Goal: Information Seeking & Learning: Learn about a topic

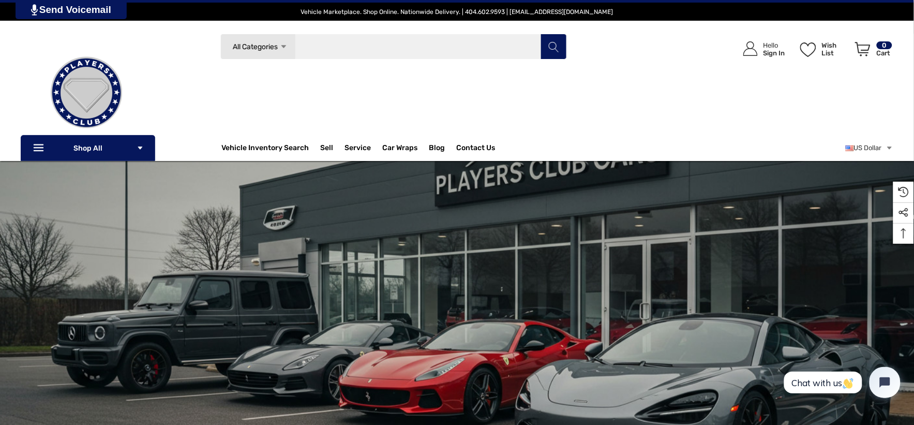
click at [415, 40] on input "Search" at bounding box center [393, 47] width 346 height 26
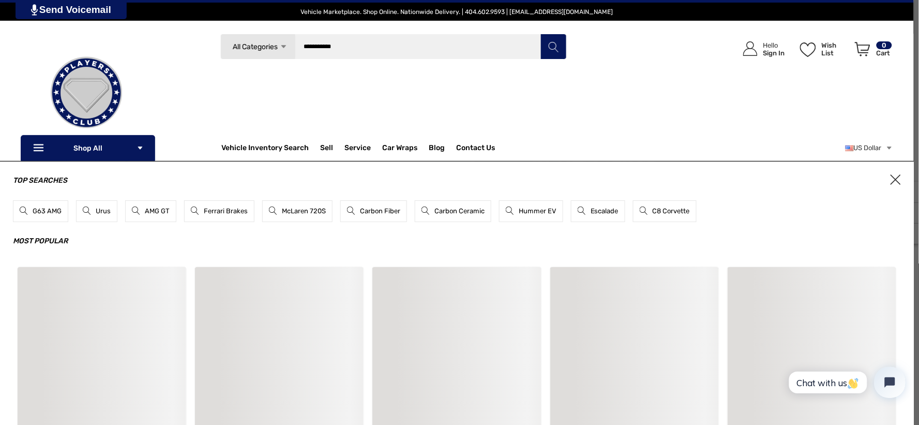
type input "**********"
click at [540, 34] on button "Search" at bounding box center [553, 47] width 26 height 26
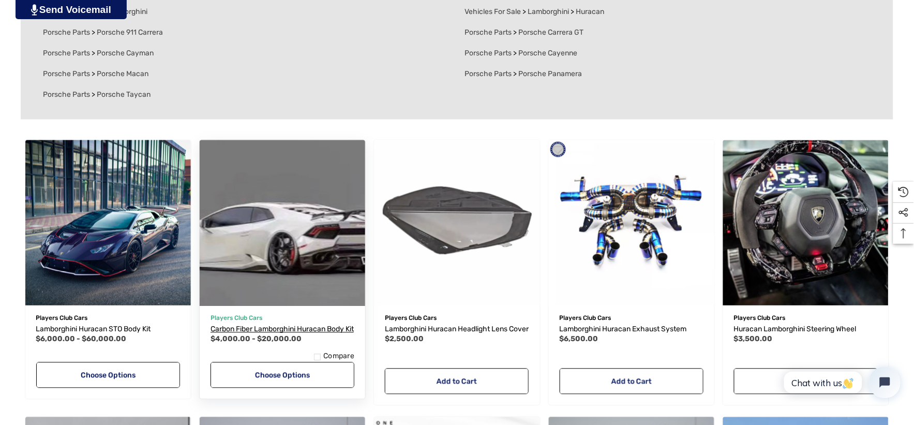
click at [256, 331] on span "Carbon Fiber Lamborghini Huracan Body Kit" at bounding box center [281, 329] width 143 height 9
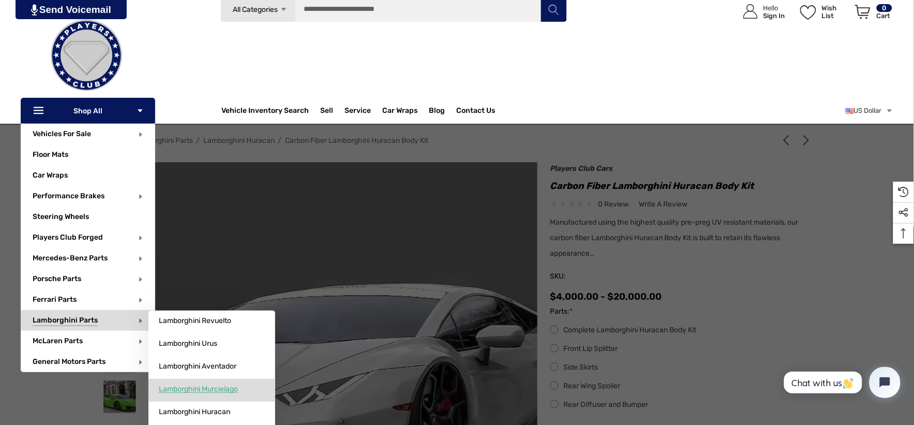
scroll to position [57, 0]
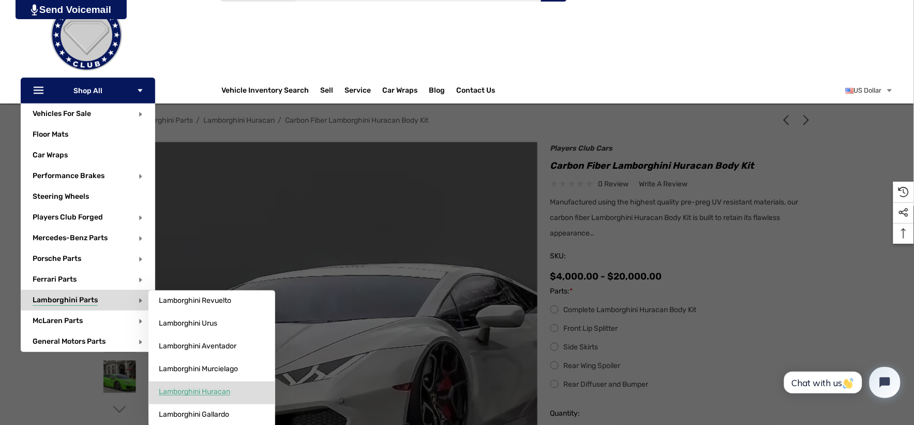
click at [177, 386] on link "Lamborghini Huracan" at bounding box center [211, 391] width 127 height 21
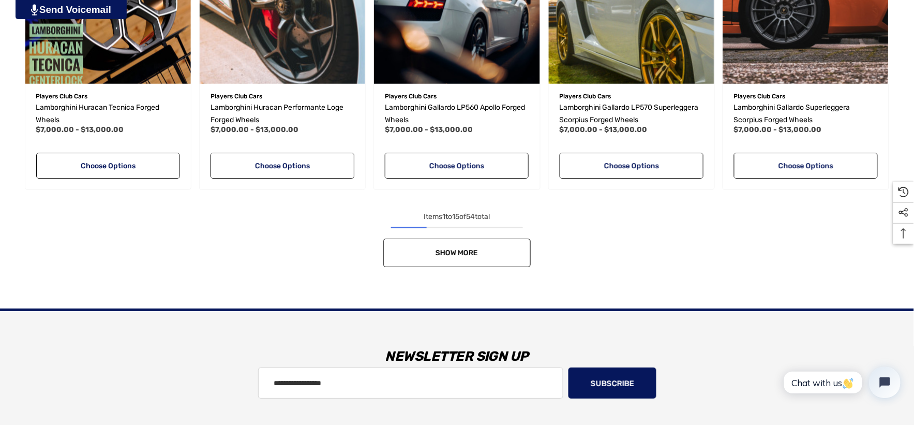
scroll to position [976, 0]
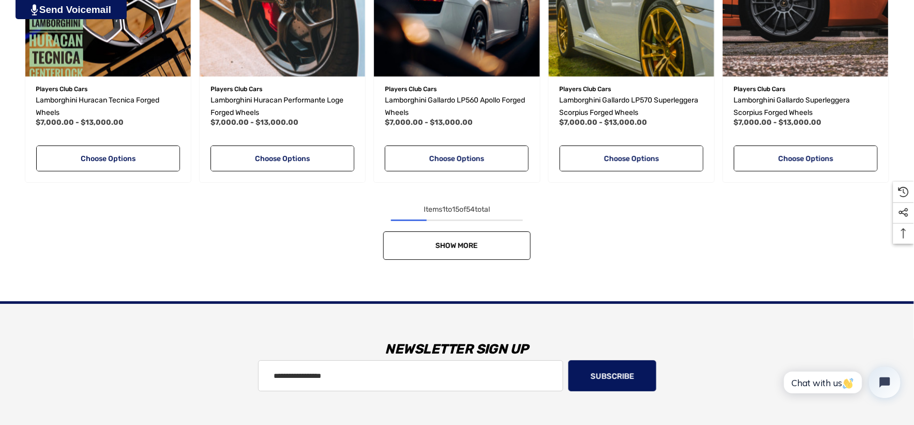
click at [445, 239] on link "Show More" at bounding box center [456, 245] width 147 height 28
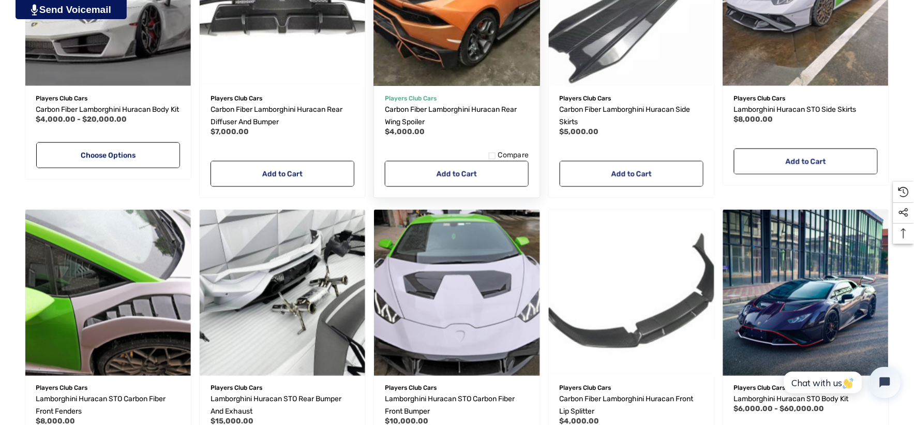
scroll to position [1724, 0]
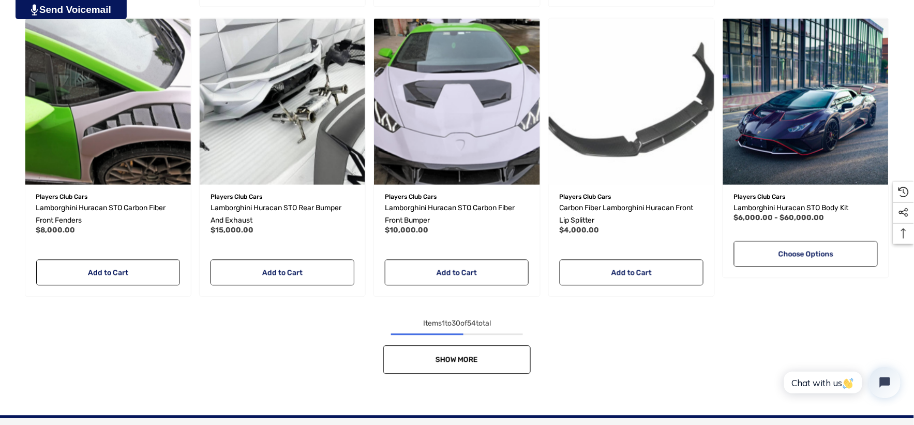
click at [487, 360] on link "Show More" at bounding box center [456, 359] width 147 height 28
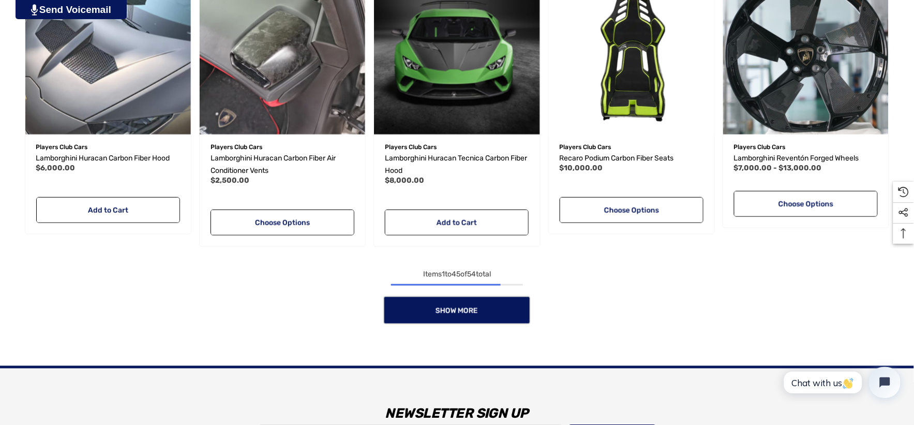
scroll to position [2643, 0]
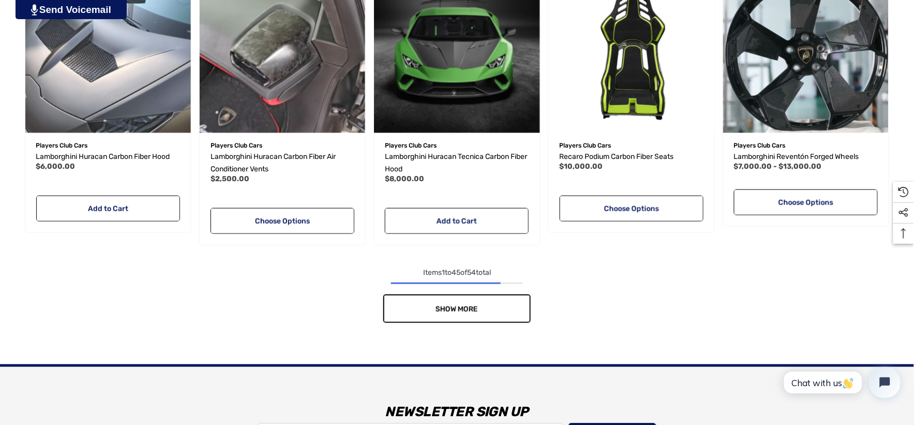
click at [487, 310] on link "Show More" at bounding box center [456, 308] width 147 height 28
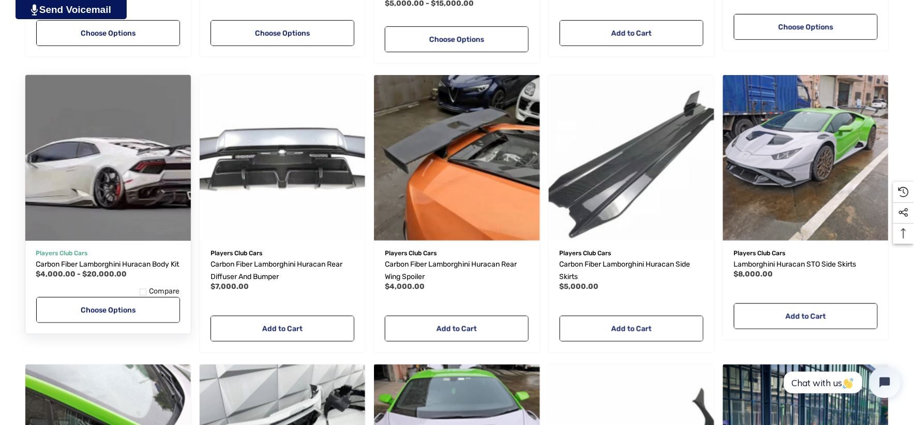
scroll to position [1379, 0]
click at [109, 210] on img "Carbon Fiber Lamborghini Huracan Body Kit,Price range from $4,000.00 to $20,000…" at bounding box center [108, 157] width 182 height 182
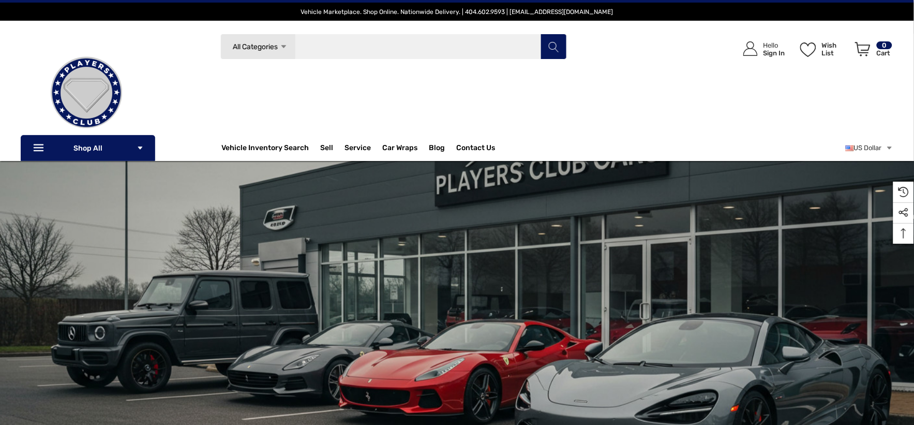
click at [335, 38] on input "Search" at bounding box center [393, 47] width 346 height 26
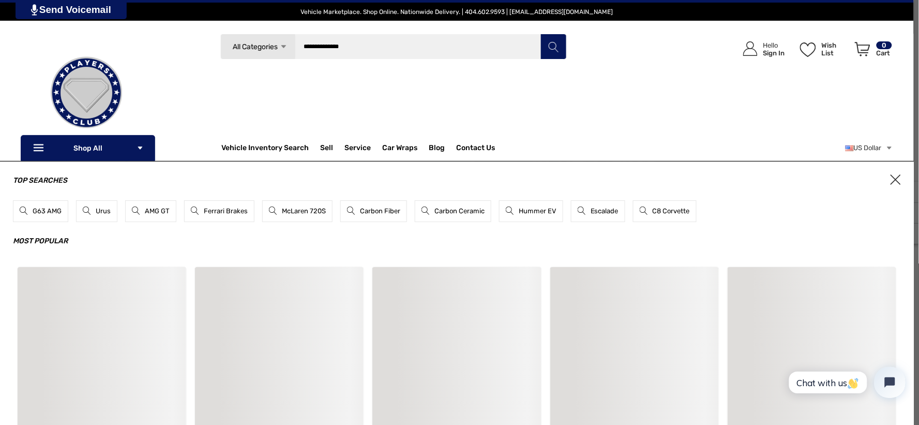
type input "**********"
click at [540, 34] on button "Search" at bounding box center [553, 47] width 26 height 26
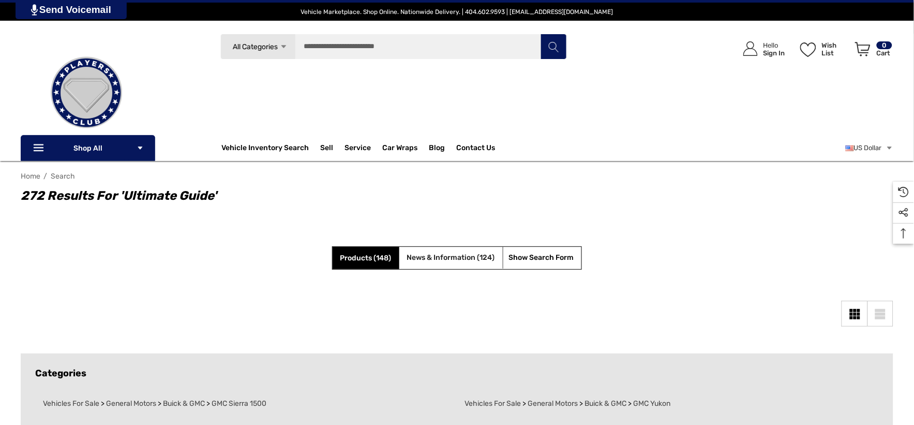
click at [428, 254] on span "News & Information (124)" at bounding box center [451, 257] width 88 height 9
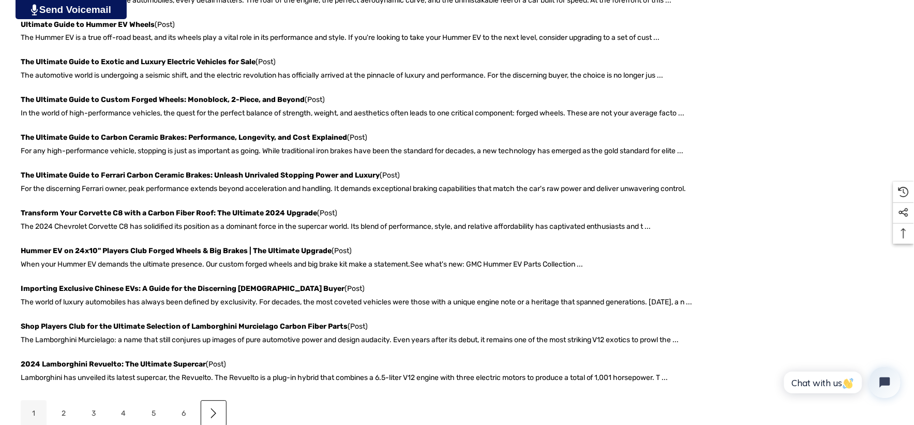
scroll to position [575, 0]
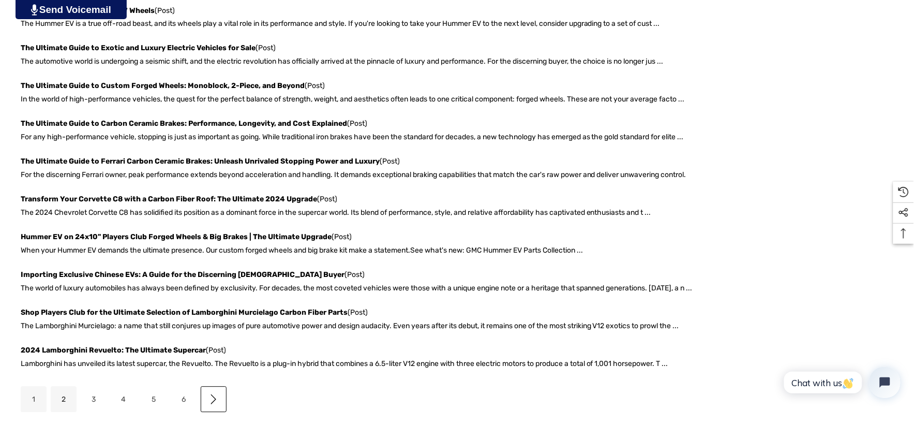
click at [69, 398] on link "2" at bounding box center [64, 399] width 26 height 26
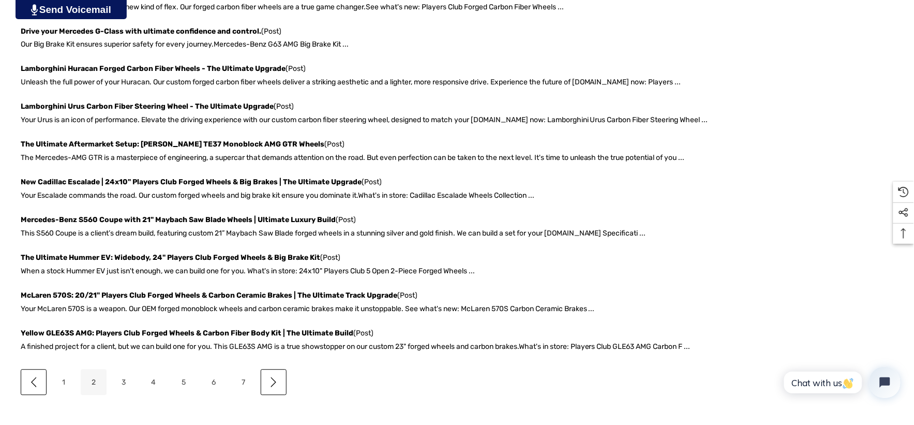
scroll to position [575, 0]
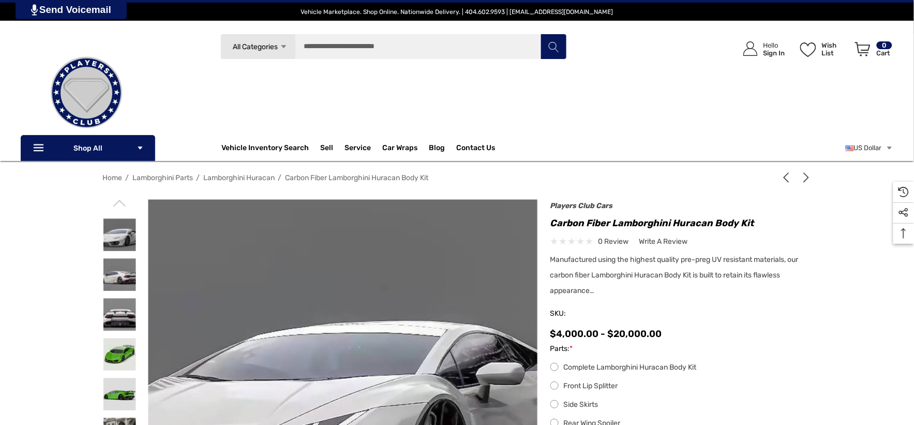
drag, startPoint x: 0, startPoint y: 0, endPoint x: 348, endPoint y: 271, distance: 441.4
click at [348, 271] on img at bounding box center [339, 401] width 662 height 413
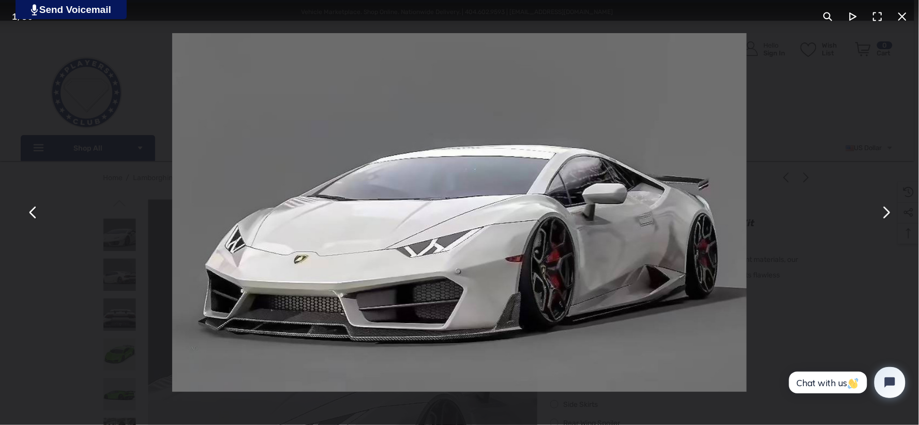
click at [13, 297] on div "You can close this modal content with the ESC key" at bounding box center [459, 212] width 919 height 425
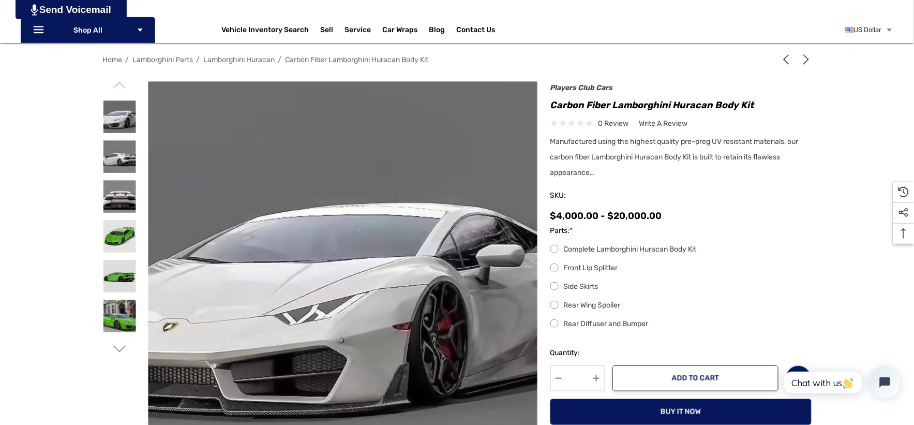
scroll to position [172, 0]
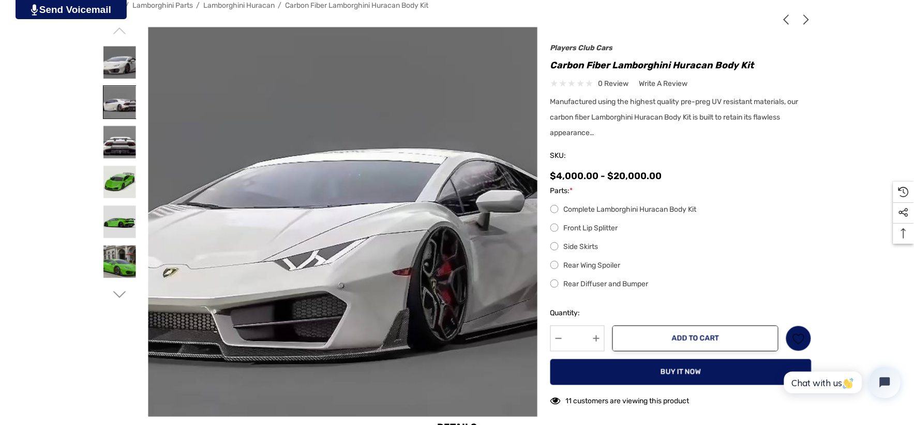
click at [128, 96] on img at bounding box center [119, 102] width 33 height 33
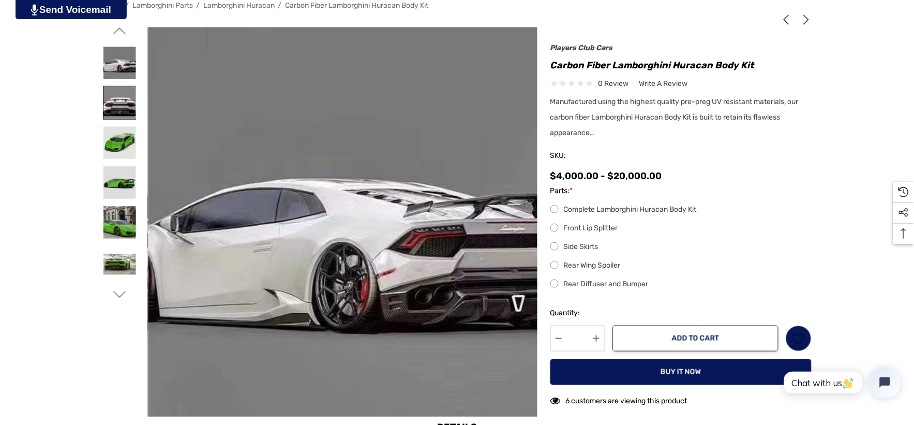
click at [120, 98] on img at bounding box center [119, 102] width 33 height 33
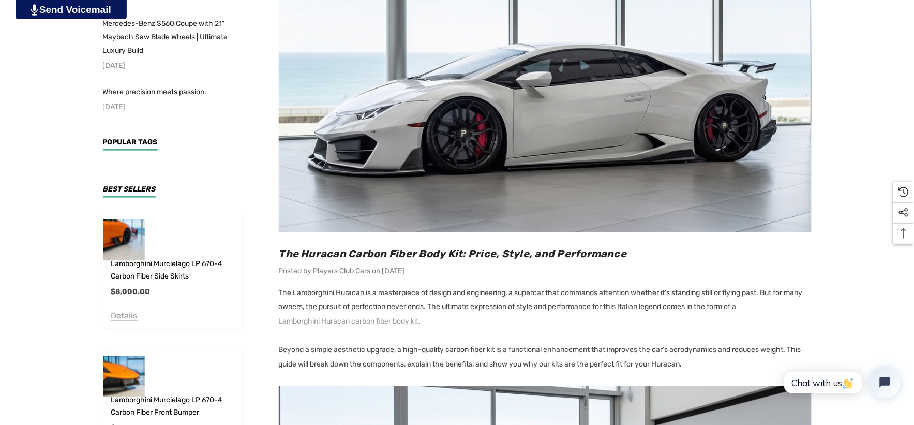
scroll to position [287, 0]
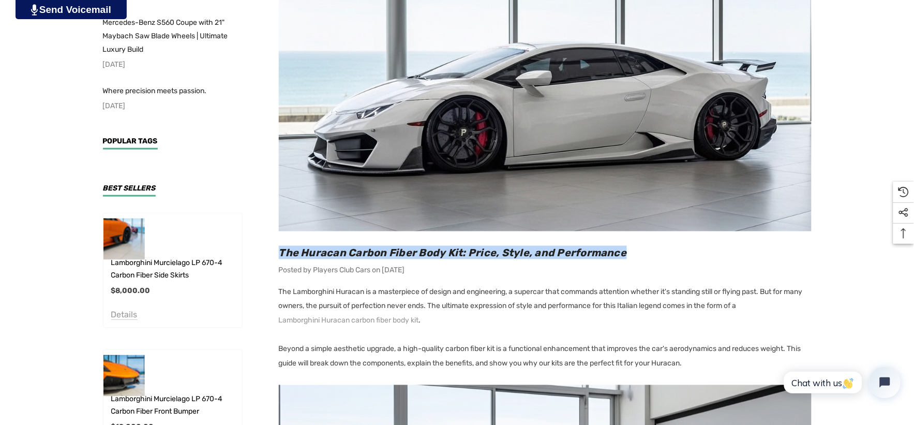
click at [639, 250] on h2 "The Huracan Carbon Fiber Body Kit: Price, Style, and Performance" at bounding box center [545, 252] width 533 height 13
copy span "The Huracan Carbon Fiber Body Kit: Price, Style, and Performance"
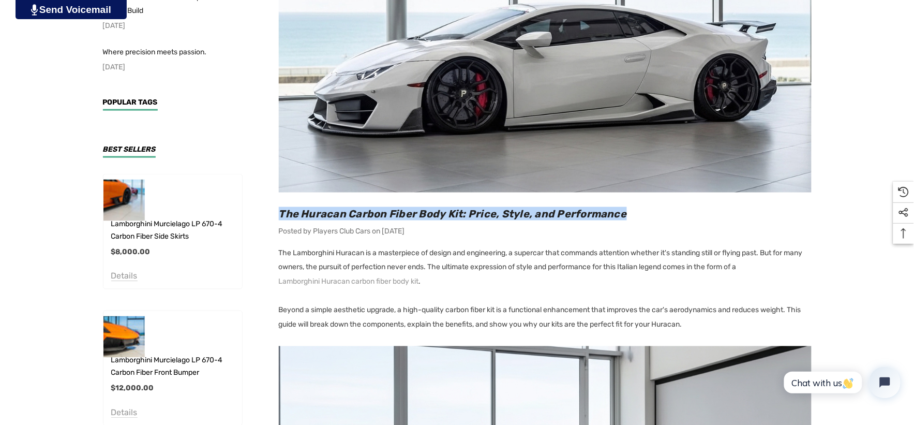
scroll to position [344, 0]
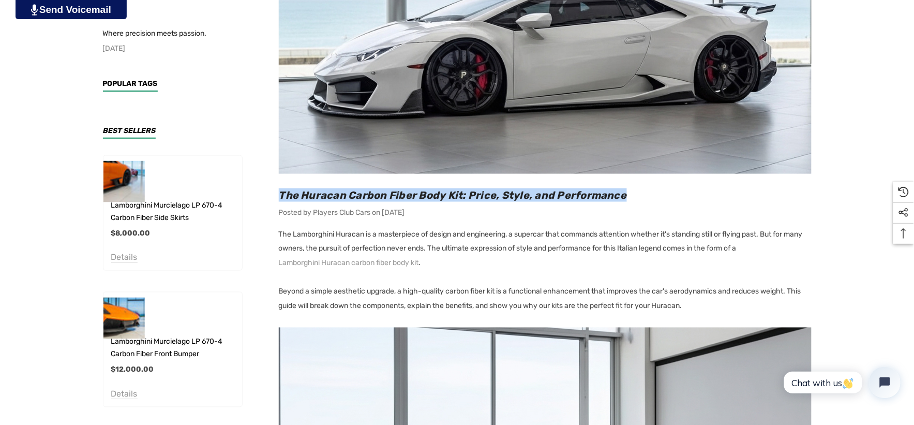
click at [797, 291] on p "Beyond a simple aesthetic upgrade, a high-quality carbon fiber kit is a functio…" at bounding box center [545, 298] width 533 height 29
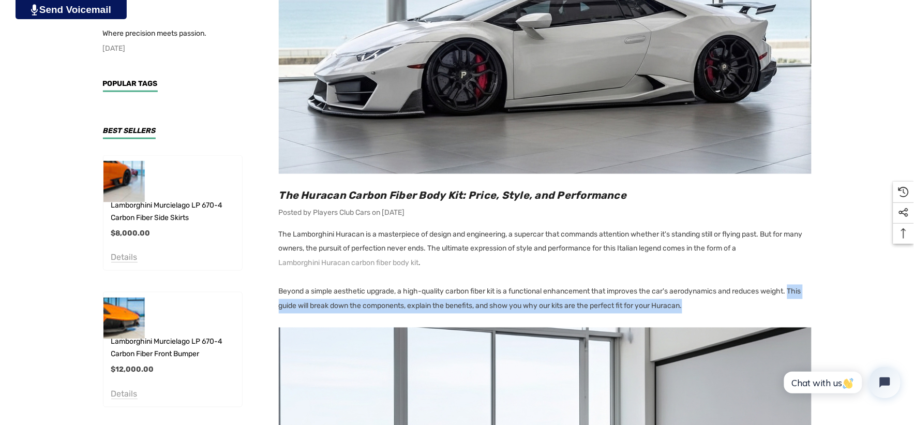
click at [768, 303] on p "Beyond a simple aesthetic upgrade, a high-quality carbon fiber kit is a functio…" at bounding box center [545, 298] width 533 height 29
copy p "This guide will break down the components, explain the benefits, and show you w…"
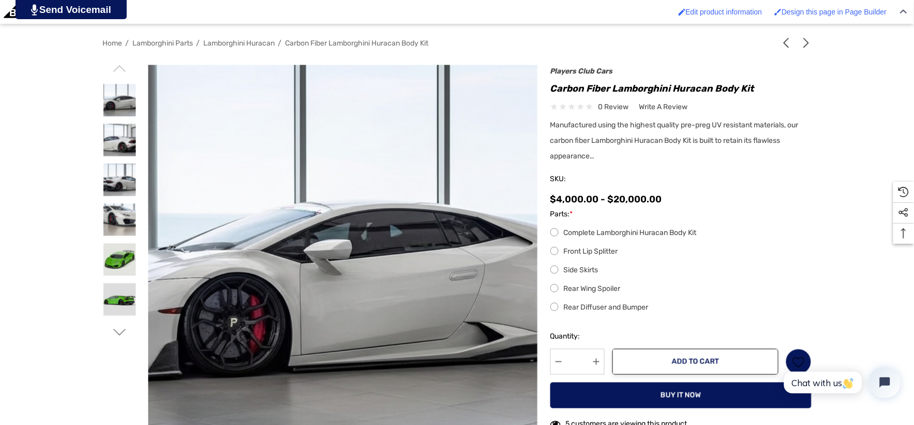
click at [240, 153] on img at bounding box center [415, 251] width 662 height 361
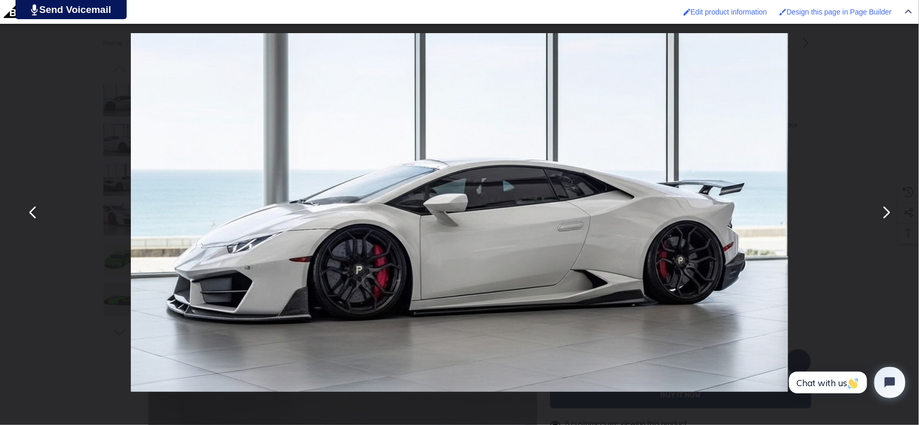
click at [885, 214] on button "You can close this modal content with the ESC key" at bounding box center [885, 212] width 25 height 25
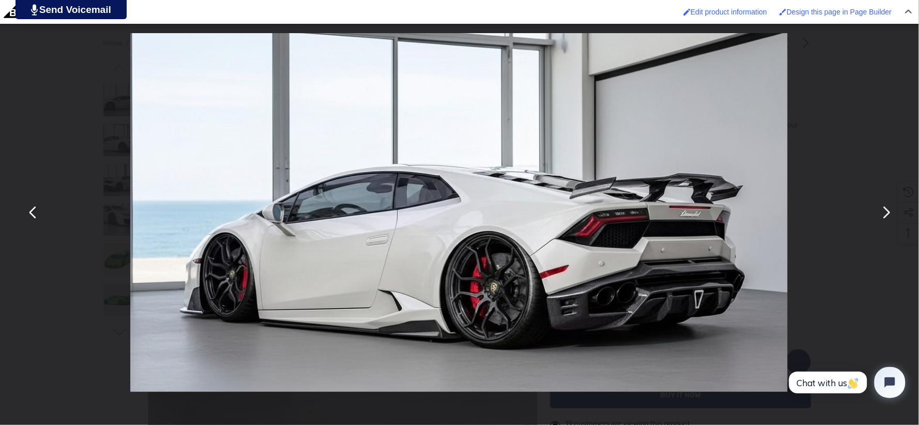
click at [885, 214] on button "You can close this modal content with the ESC key" at bounding box center [885, 212] width 25 height 25
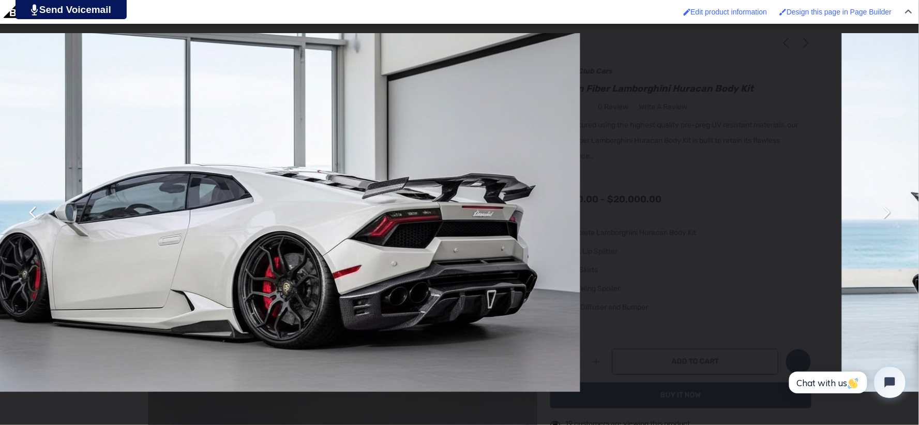
click at [885, 214] on button "You can close this modal content with the ESC key" at bounding box center [885, 212] width 25 height 25
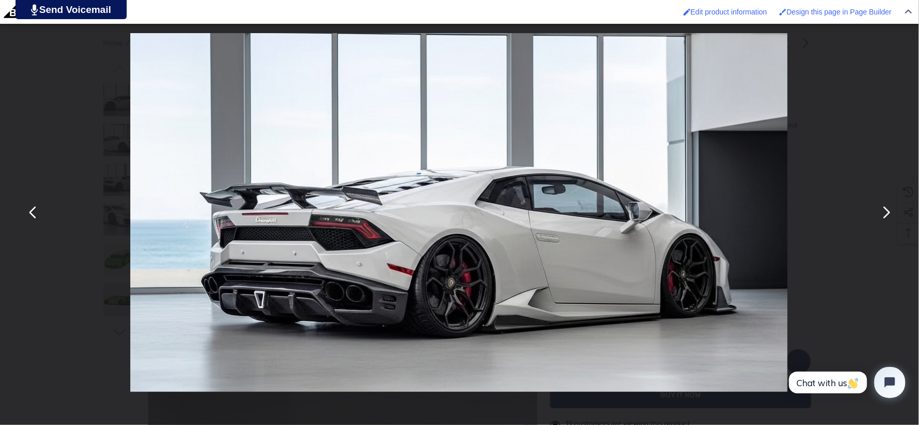
click at [885, 214] on button "You can close this modal content with the ESC key" at bounding box center [885, 212] width 25 height 25
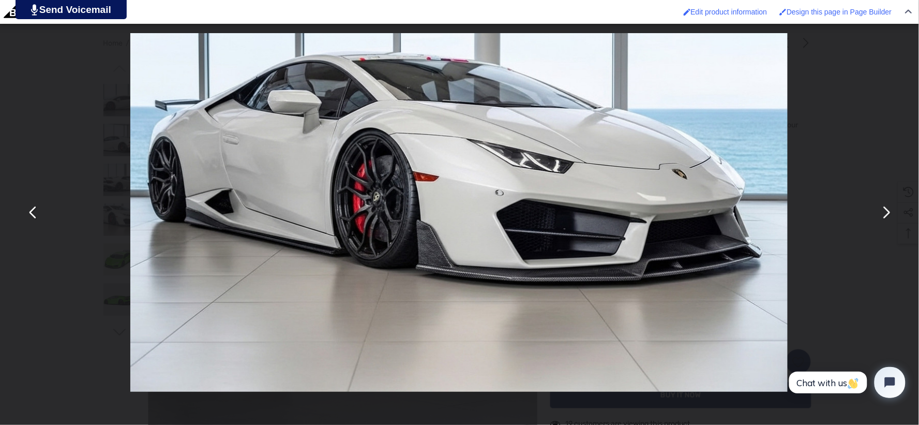
click at [885, 214] on button "You can close this modal content with the ESC key" at bounding box center [885, 212] width 25 height 25
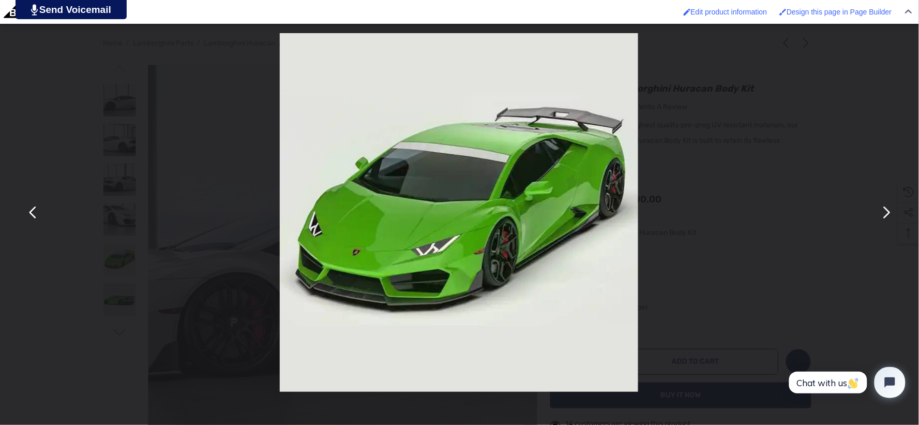
click at [885, 214] on button "You can close this modal content with the ESC key" at bounding box center [885, 212] width 25 height 25
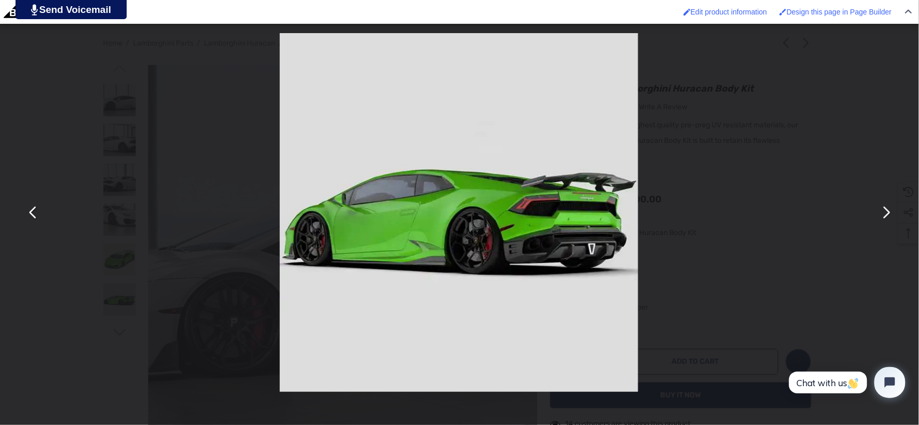
click at [885, 214] on button "You can close this modal content with the ESC key" at bounding box center [885, 212] width 25 height 25
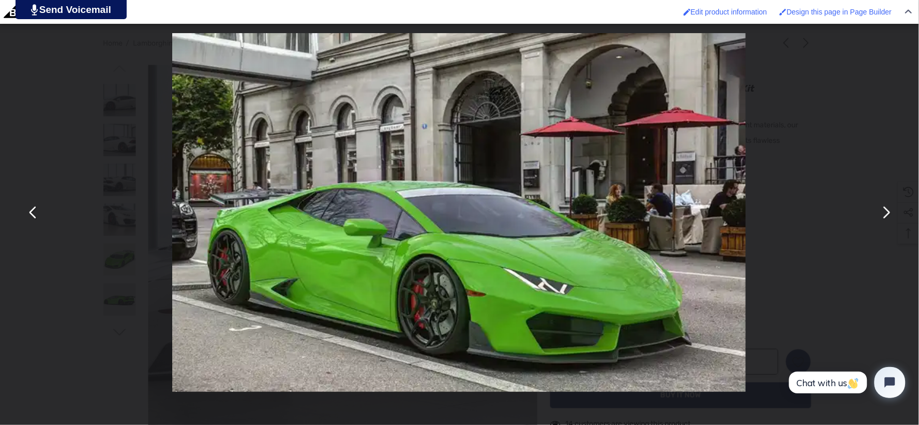
click at [789, 63] on div "You can close this modal content with the ESC key" at bounding box center [458, 212] width 919 height 425
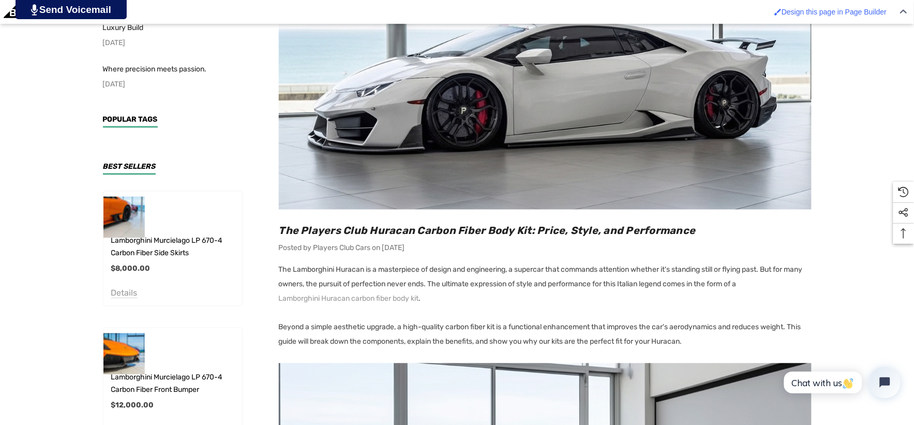
scroll to position [459, 0]
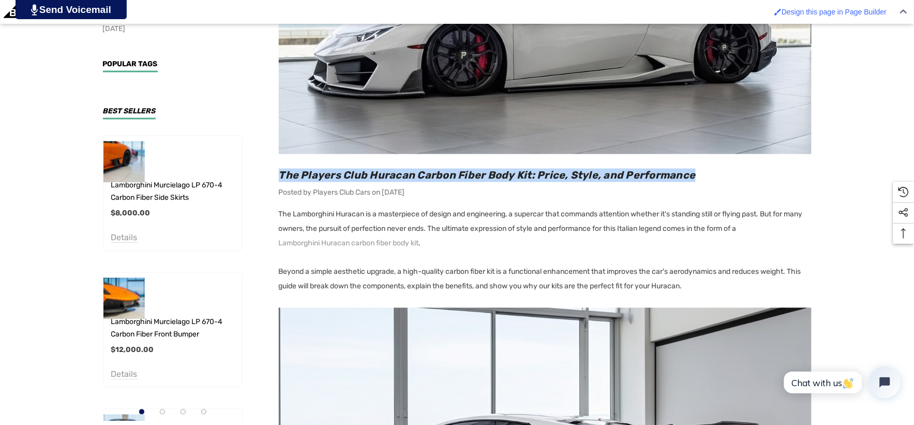
click at [732, 173] on h2 "The Players Club Huracan Carbon Fiber Body Kit: Price, Style, and Performance" at bounding box center [545, 175] width 533 height 13
copy span "The Players Club Huracan Carbon Fiber Body Kit: Price, Style, and Performance"
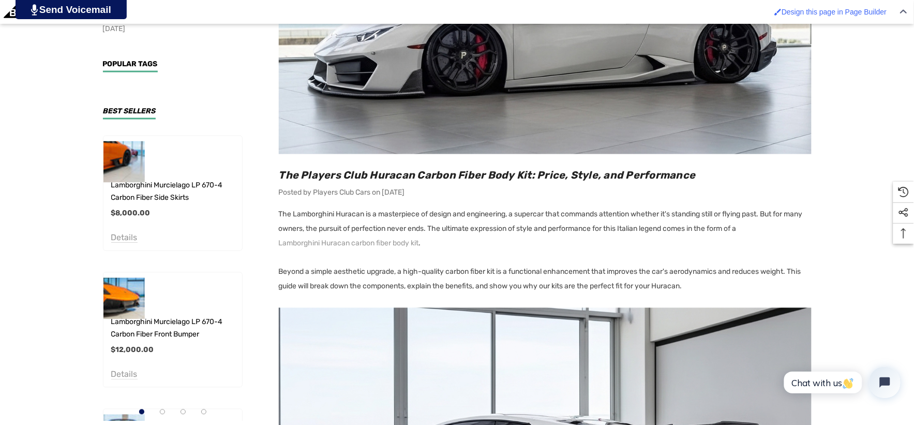
click at [797, 271] on p "Beyond a simple aesthetic upgrade, a high-quality carbon fiber kit is a functio…" at bounding box center [545, 279] width 533 height 29
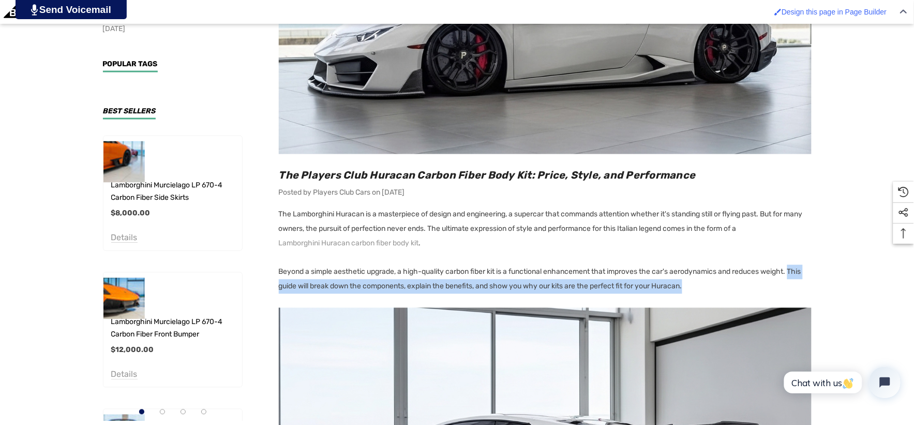
click at [768, 284] on p "Beyond a simple aesthetic upgrade, a high-quality carbon fiber kit is a functio…" at bounding box center [545, 279] width 533 height 29
copy p "This guide will break down the components, explain the benefits, and show you w…"
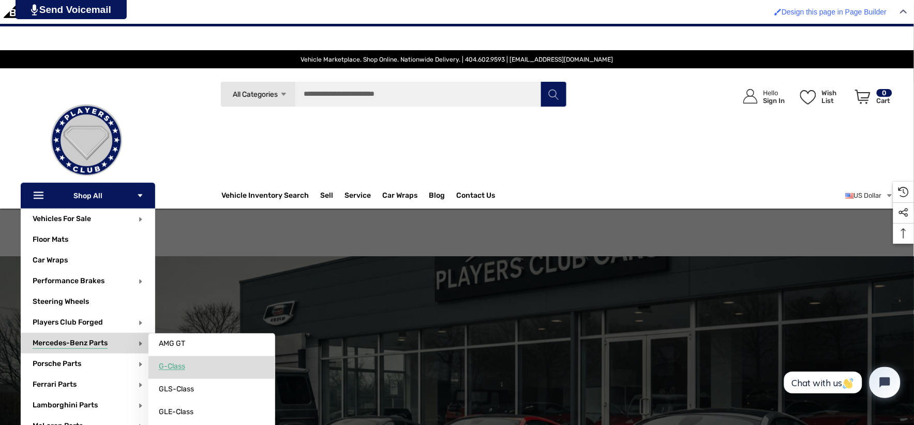
click at [169, 362] on span "G-Class" at bounding box center [172, 365] width 26 height 9
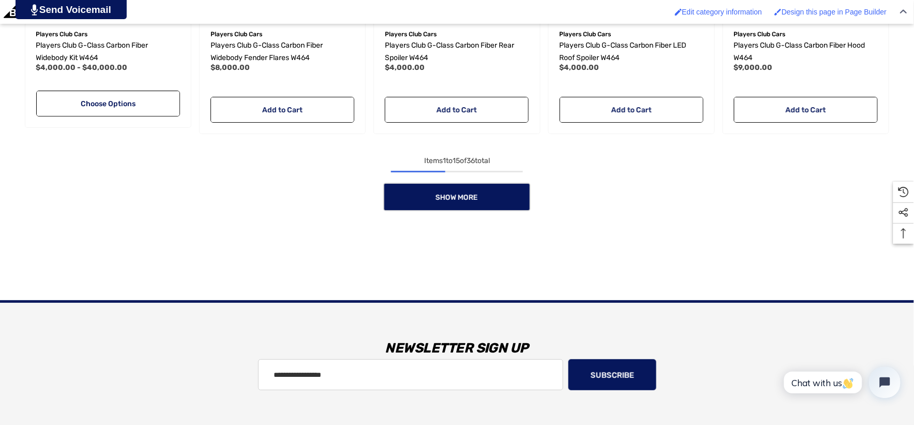
scroll to position [1092, 0]
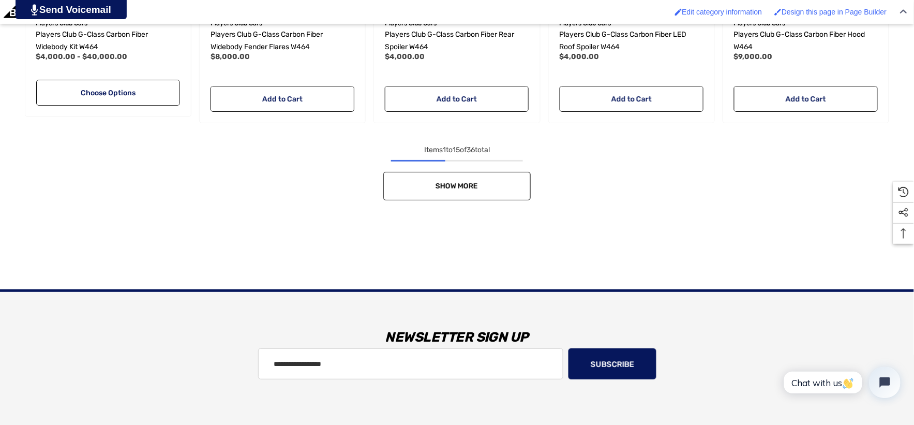
click at [416, 191] on link "Show More" at bounding box center [456, 186] width 147 height 28
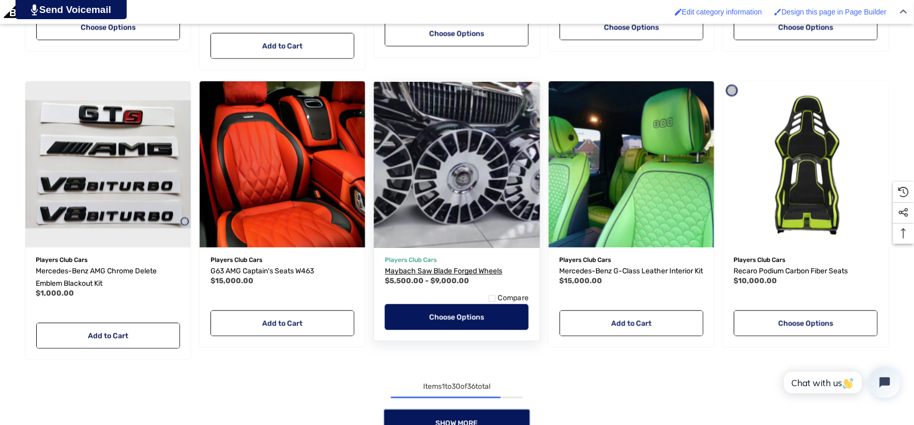
scroll to position [1896, 0]
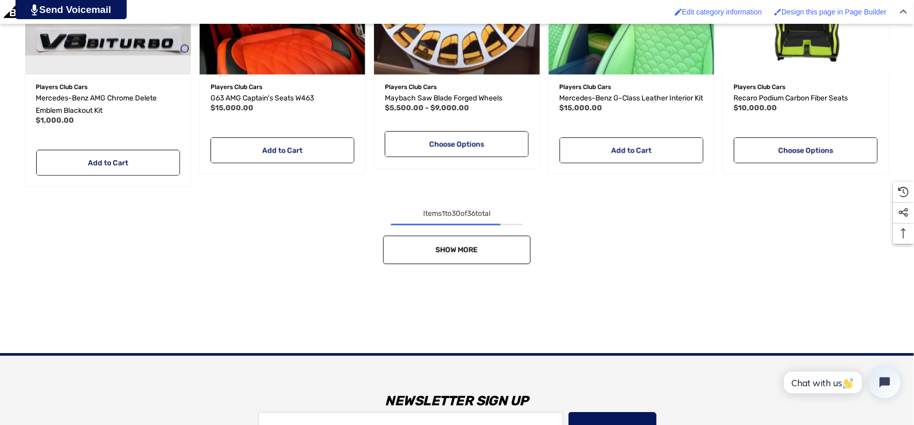
click at [412, 253] on link "Show More" at bounding box center [456, 249] width 147 height 28
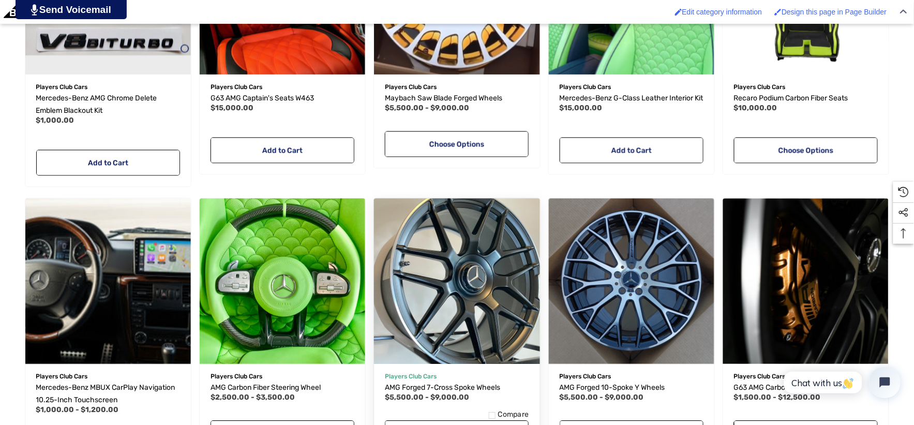
click at [405, 241] on img "AMG Forged 7-Cross Spoke Wheels,Price range from $5,500.00 to $9,000.00\a" at bounding box center [457, 281] width 182 height 182
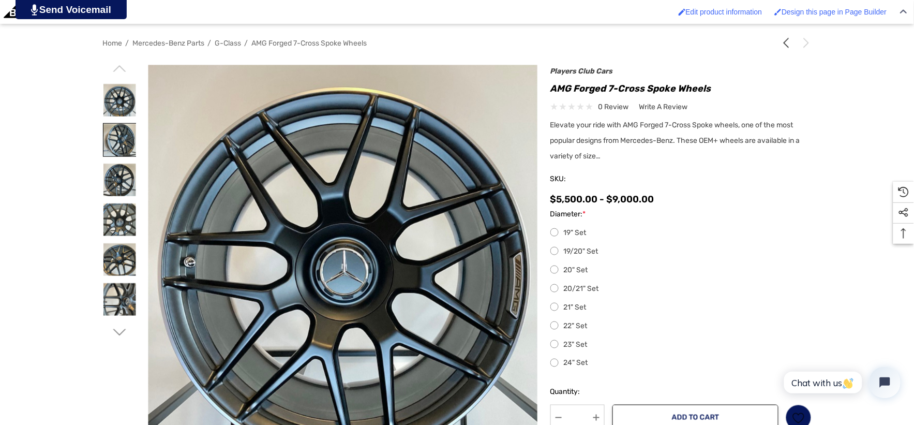
click at [120, 136] on img at bounding box center [119, 140] width 33 height 33
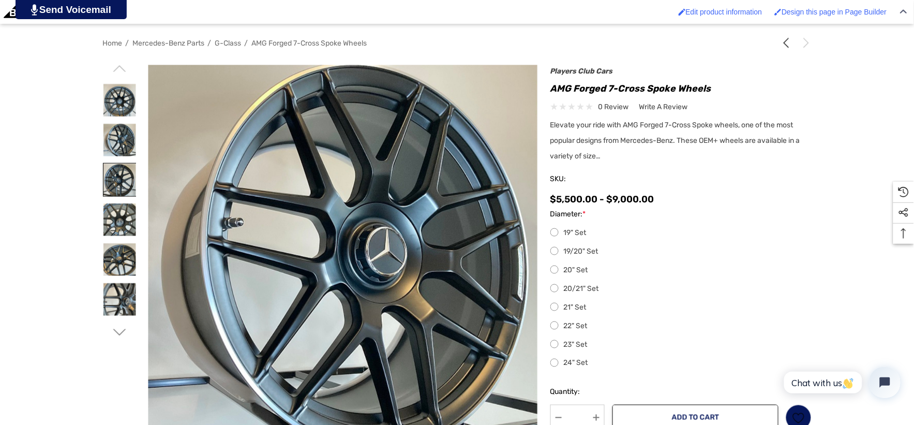
click at [121, 174] on img at bounding box center [119, 179] width 33 height 33
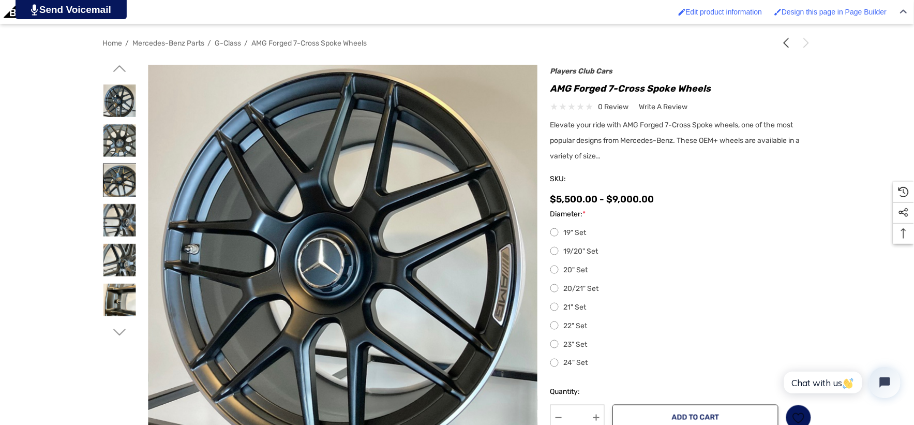
click at [112, 178] on img at bounding box center [119, 180] width 33 height 33
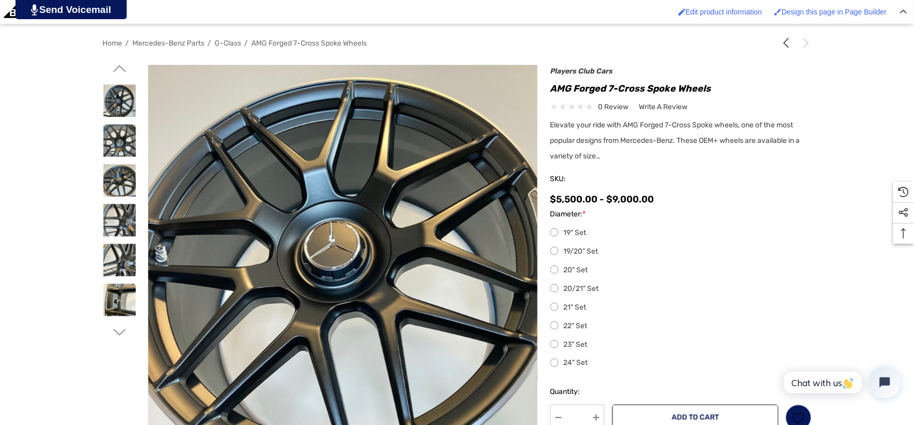
click at [118, 322] on div at bounding box center [120, 202] width 34 height 274
click at [120, 329] on icon "Go to slide 3 of 4" at bounding box center [119, 332] width 13 height 13
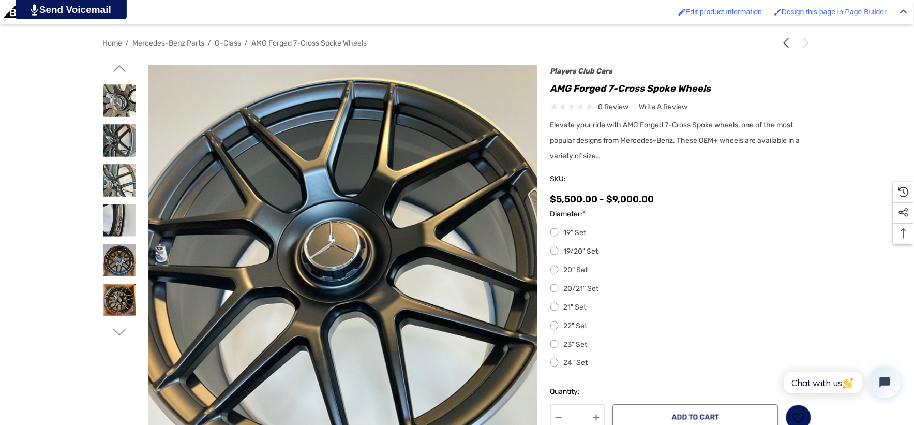
click at [120, 329] on icon "Go to slide 4 of 4" at bounding box center [119, 332] width 13 height 13
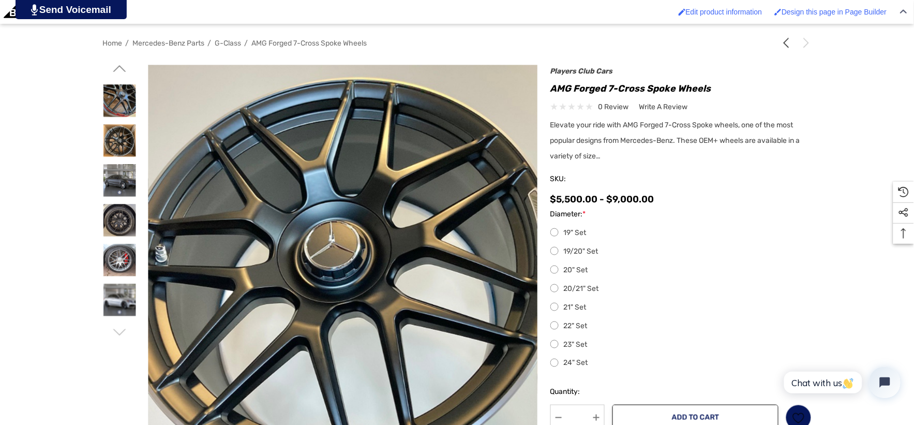
click at [119, 329] on icon "Go to slide 1 of 4" at bounding box center [119, 332] width 13 height 13
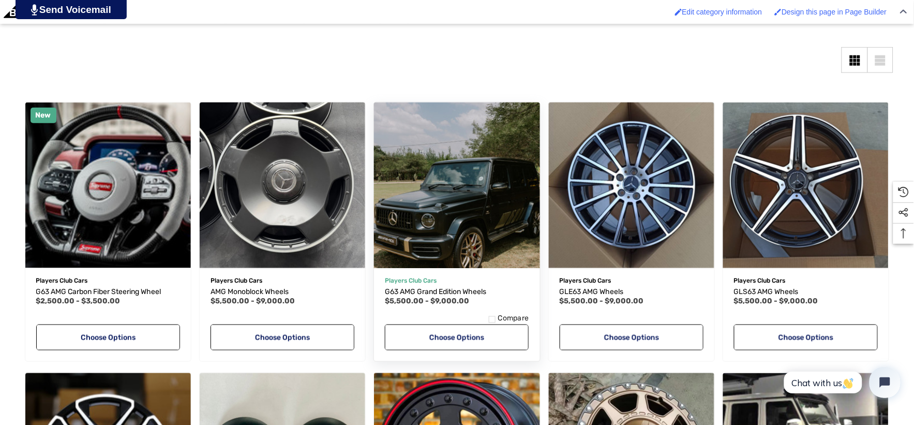
click at [414, 221] on img "G63 AMG Grand Edition Wheels,Price range from $5,500.00 to $9,000.00\a" at bounding box center [457, 185] width 182 height 182
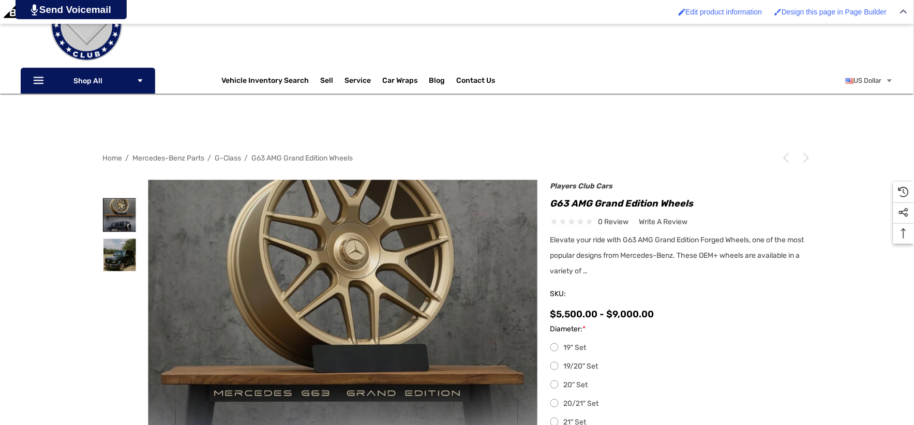
scroll to position [115, 0]
click at [120, 242] on img at bounding box center [119, 254] width 33 height 33
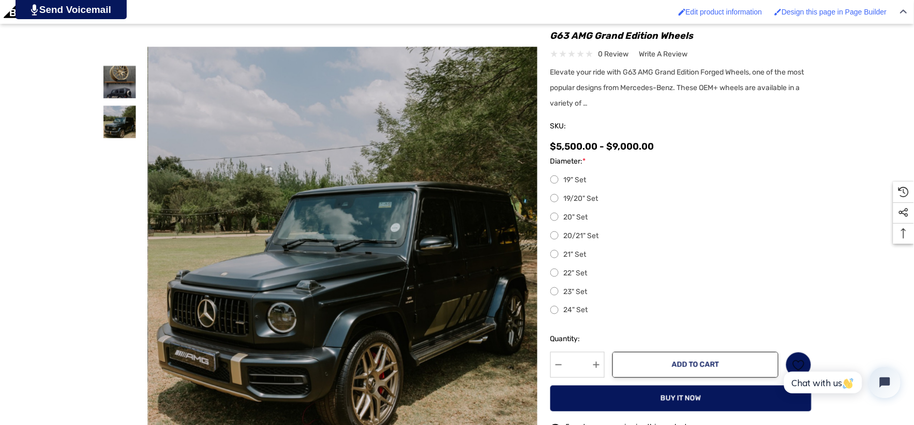
scroll to position [344, 0]
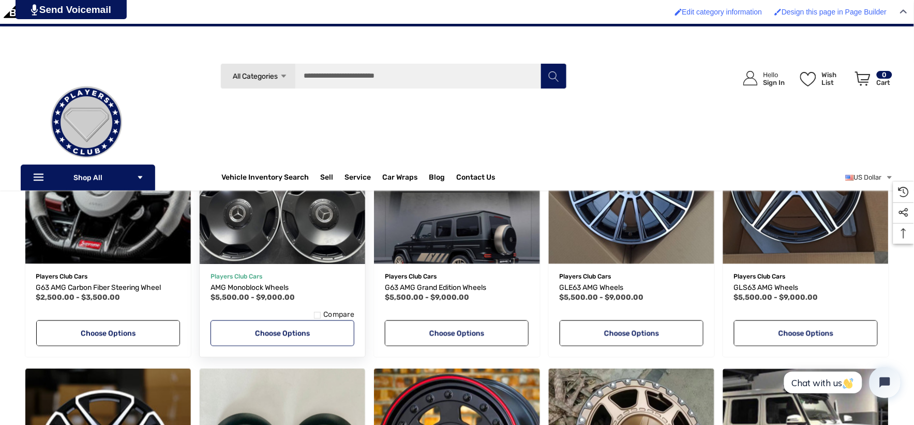
scroll to position [172, 0]
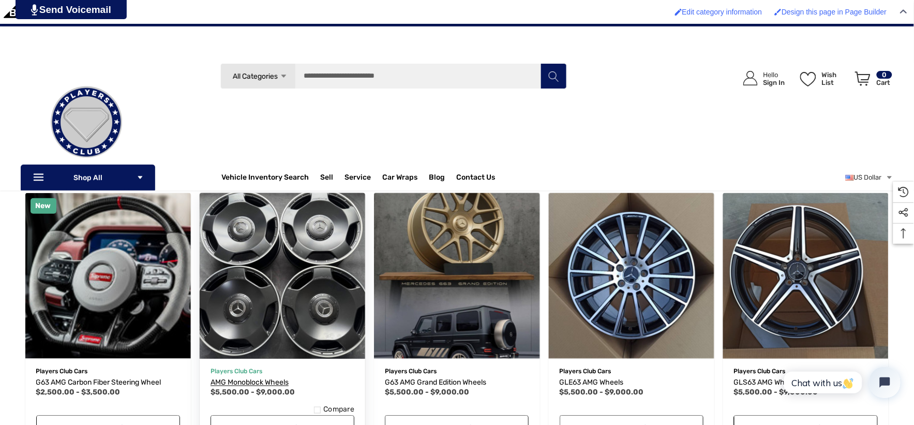
click at [274, 376] on link "AMG Monoblock Wheels" at bounding box center [282, 382] width 144 height 12
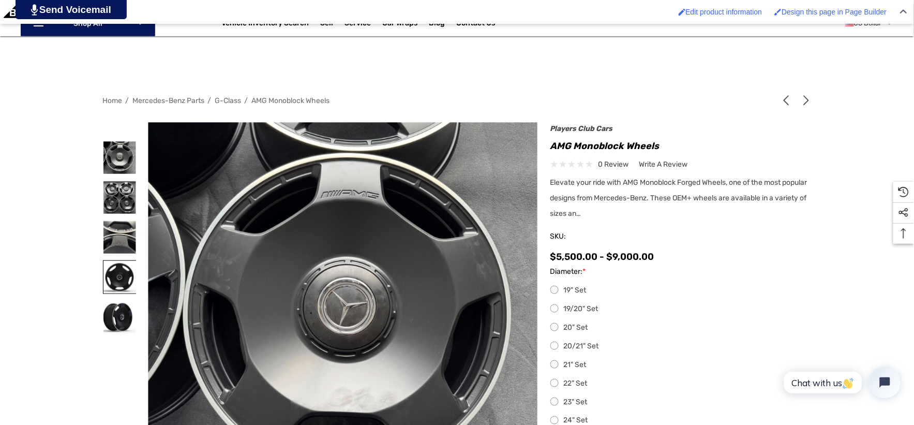
click at [117, 278] on img at bounding box center [119, 277] width 33 height 33
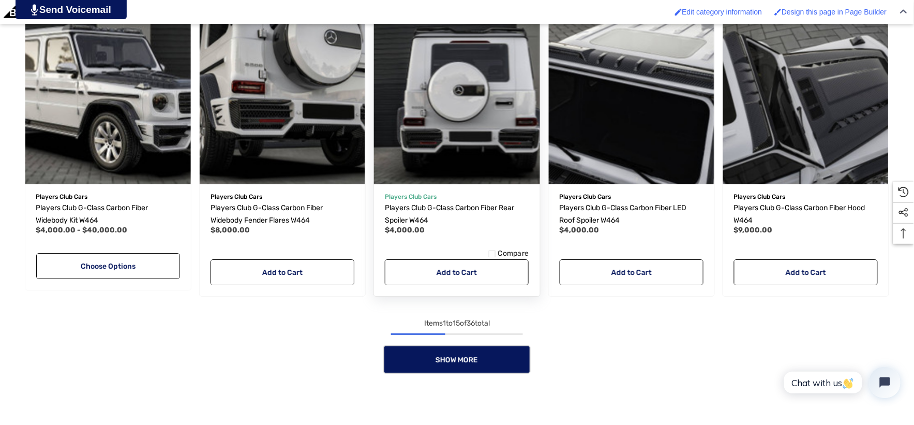
scroll to position [1091, 0]
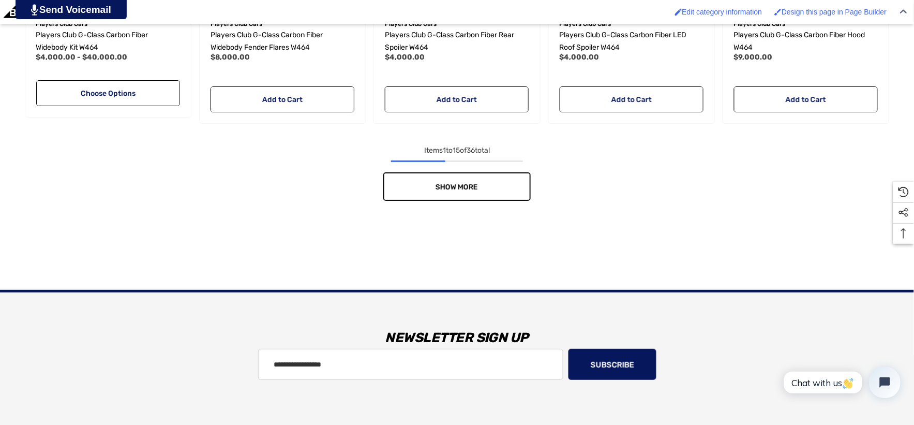
click at [462, 194] on link "Show More" at bounding box center [456, 186] width 147 height 28
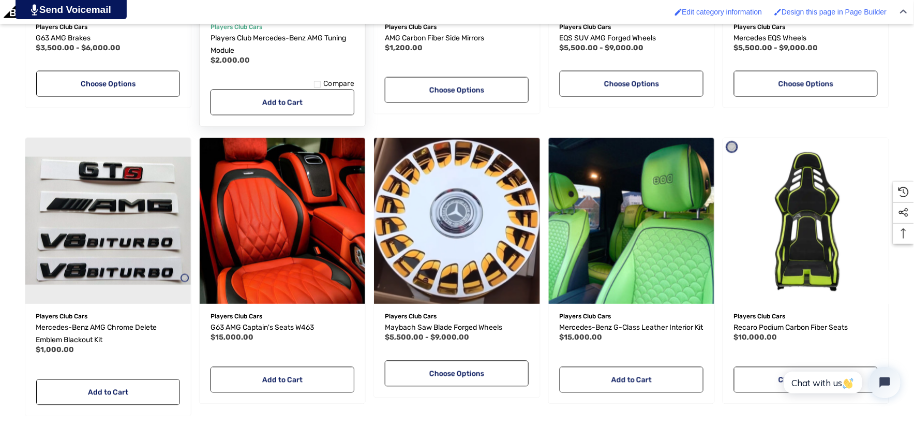
scroll to position [1780, 0]
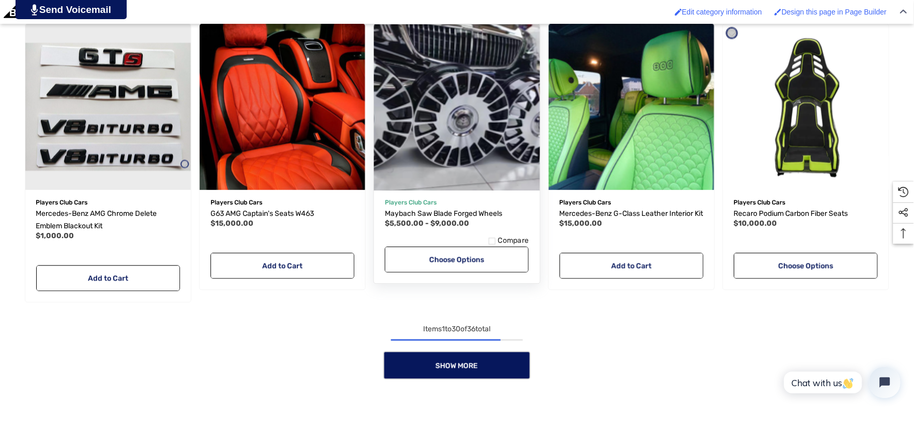
click at [414, 100] on img "Maybach Saw Blade Forged Wheels,Price range from $5,500.00 to $9,000.00\a" at bounding box center [457, 107] width 182 height 182
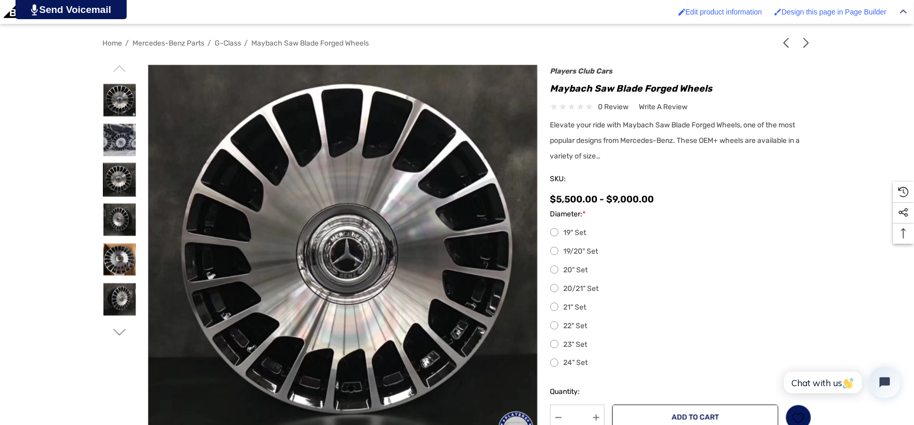
click at [131, 176] on img at bounding box center [119, 179] width 33 height 33
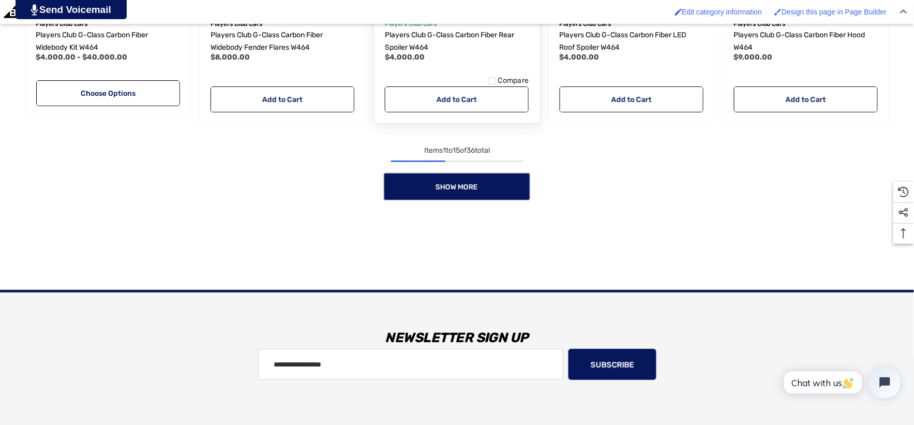
scroll to position [1092, 0]
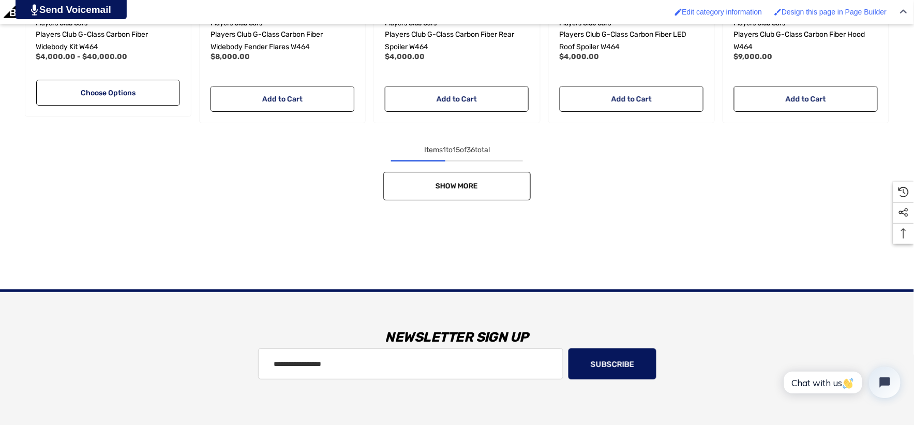
click at [484, 199] on link "Show More" at bounding box center [456, 186] width 147 height 28
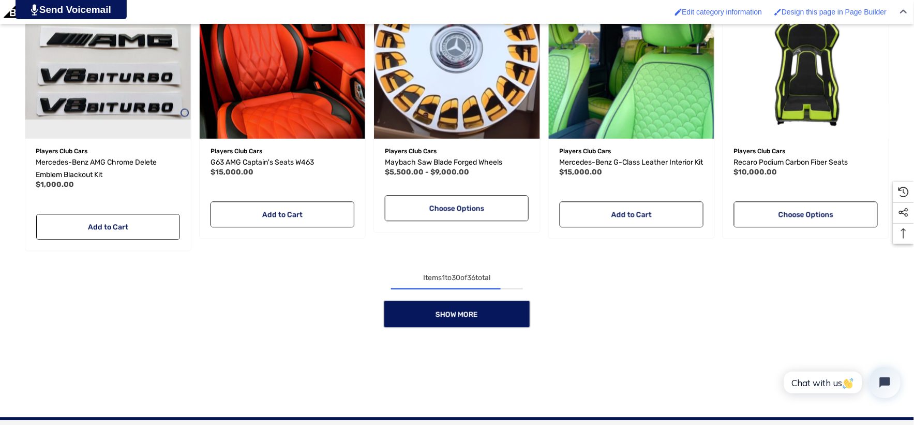
scroll to position [1838, 0]
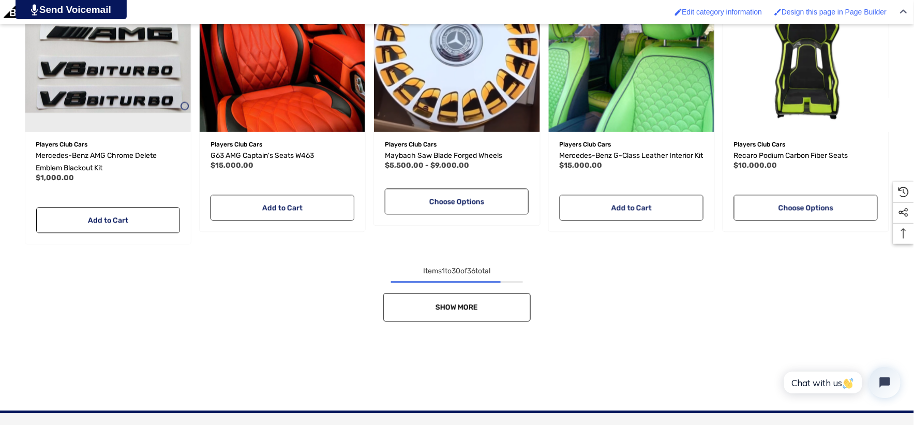
click at [502, 318] on link "Show More" at bounding box center [456, 307] width 147 height 28
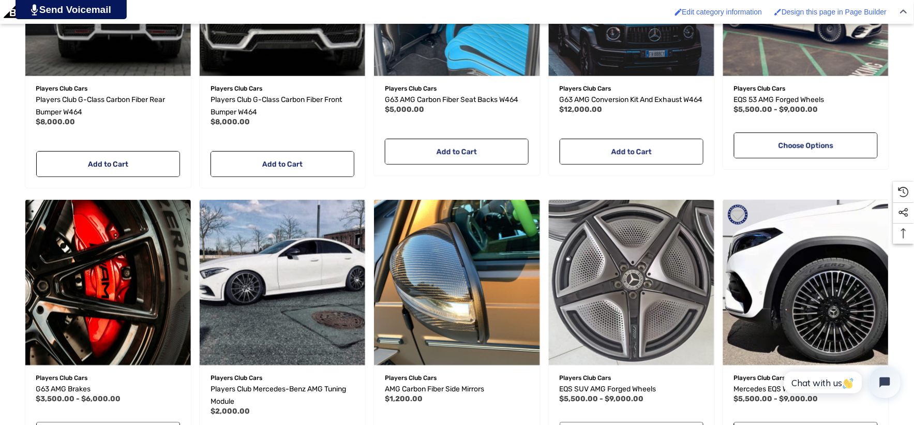
scroll to position [1436, 0]
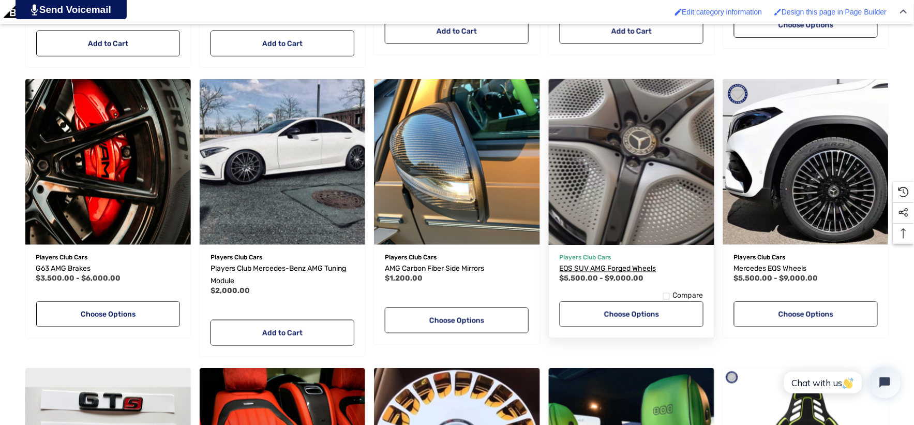
click at [596, 270] on span "EQS SUV AMG Forged Wheels" at bounding box center [608, 268] width 97 height 9
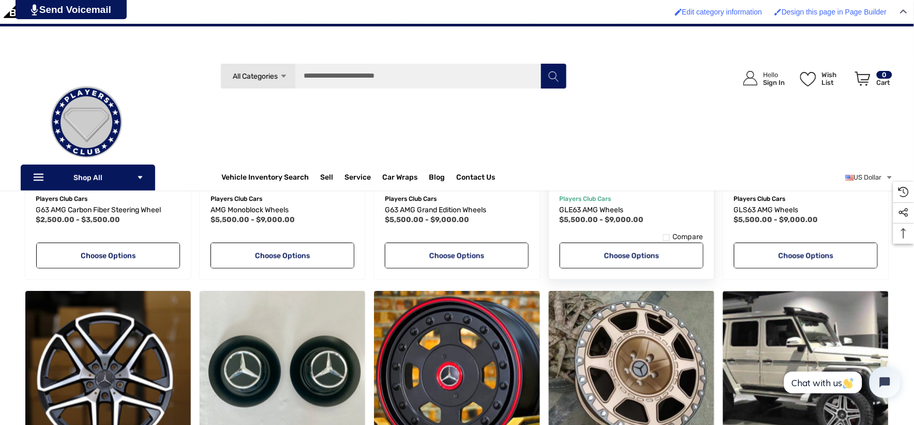
scroll to position [287, 0]
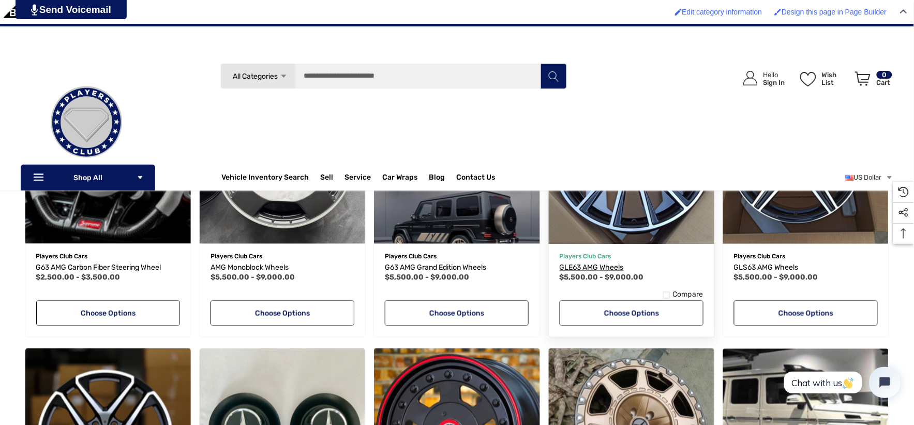
click at [608, 262] on link "GLE63 AMG Wheels" at bounding box center [632, 267] width 144 height 12
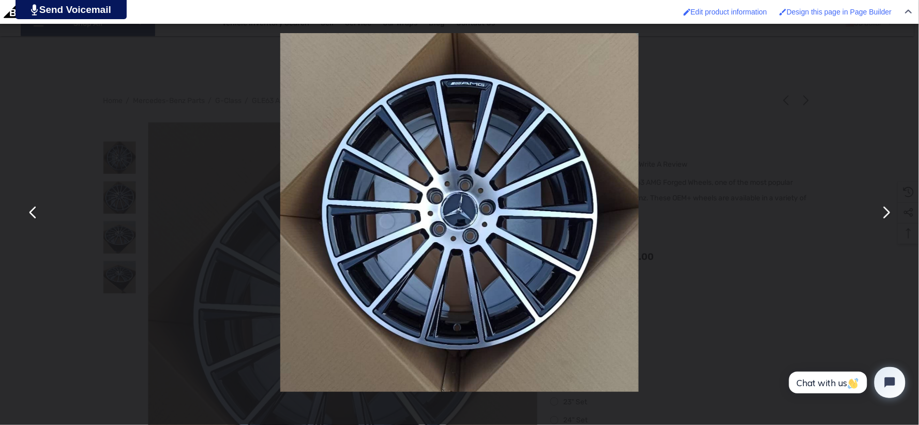
click at [57, 101] on div "You can close this modal content with the ESC key" at bounding box center [459, 212] width 919 height 425
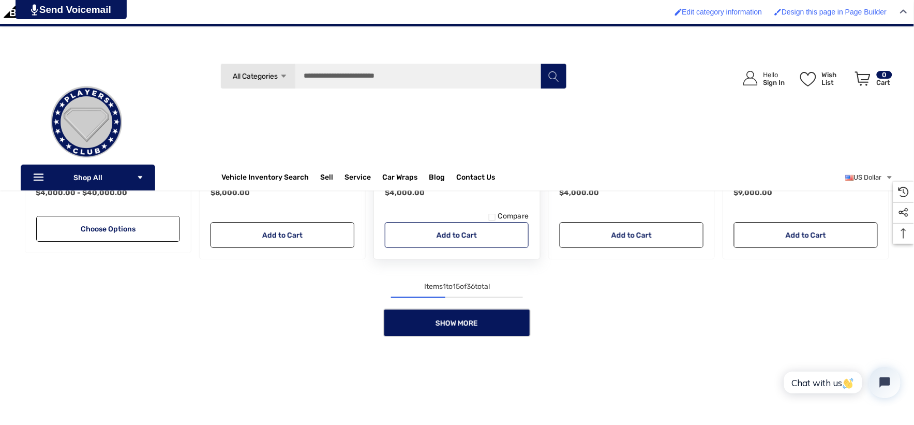
scroll to position [919, 0]
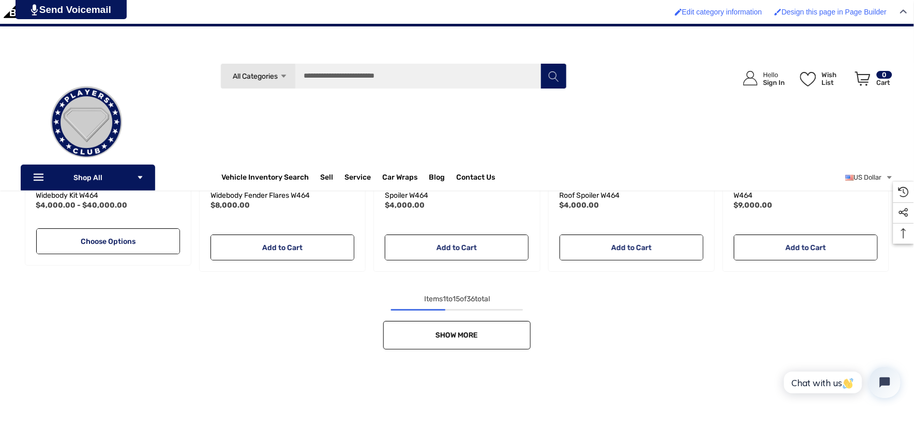
click at [522, 323] on link "Show More" at bounding box center [456, 335] width 147 height 28
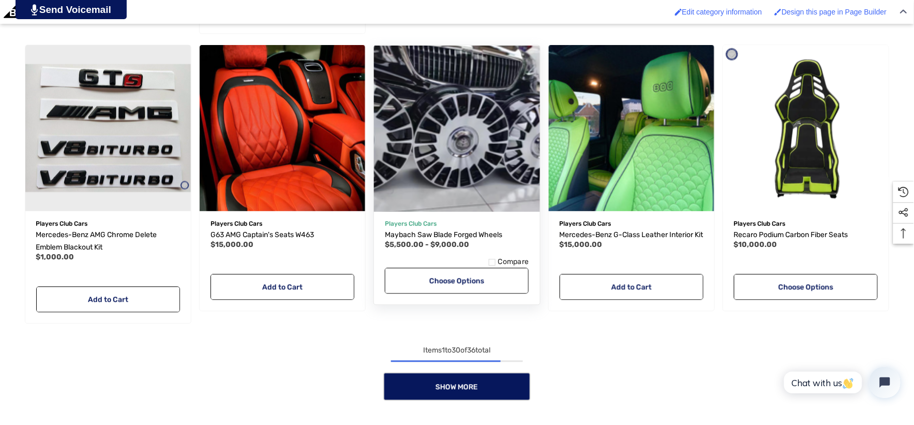
scroll to position [1781, 0]
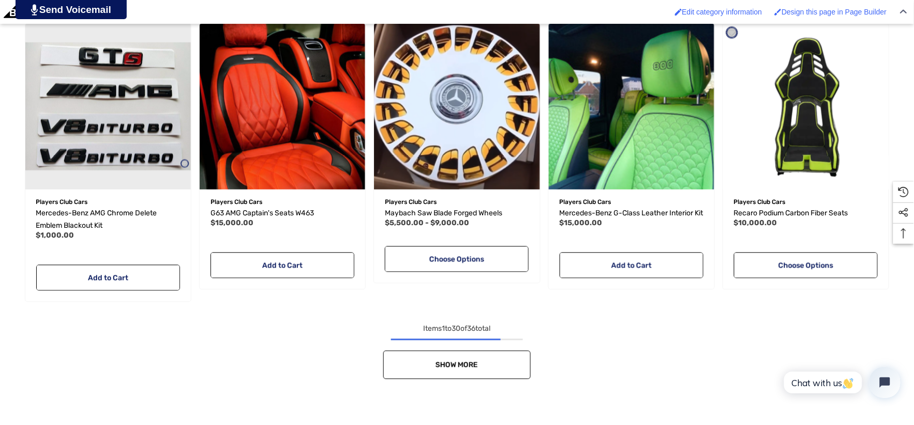
click at [440, 362] on span "Show More" at bounding box center [457, 364] width 42 height 9
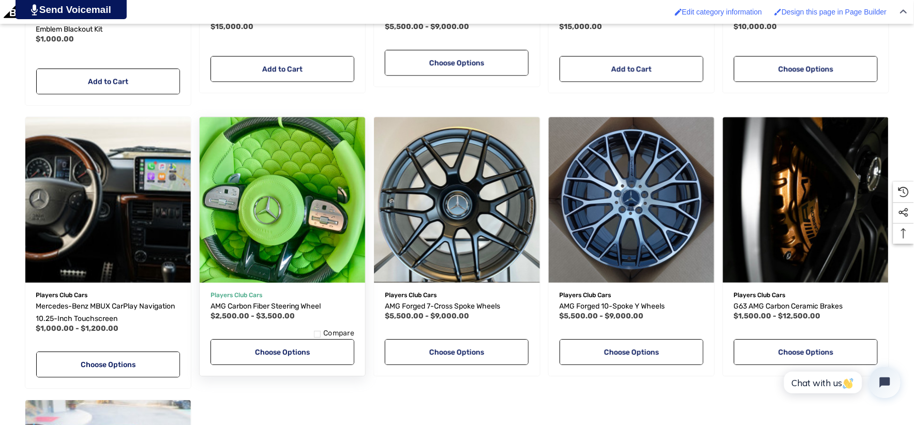
scroll to position [2011, 0]
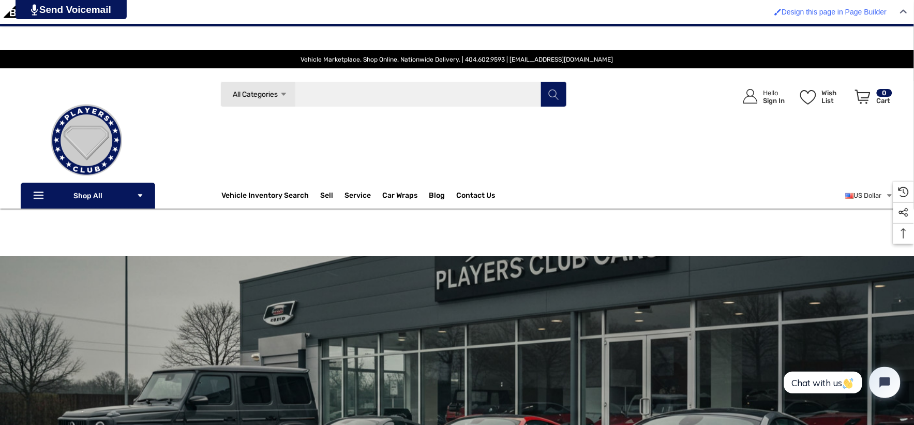
click at [329, 89] on input "Search" at bounding box center [393, 94] width 346 height 26
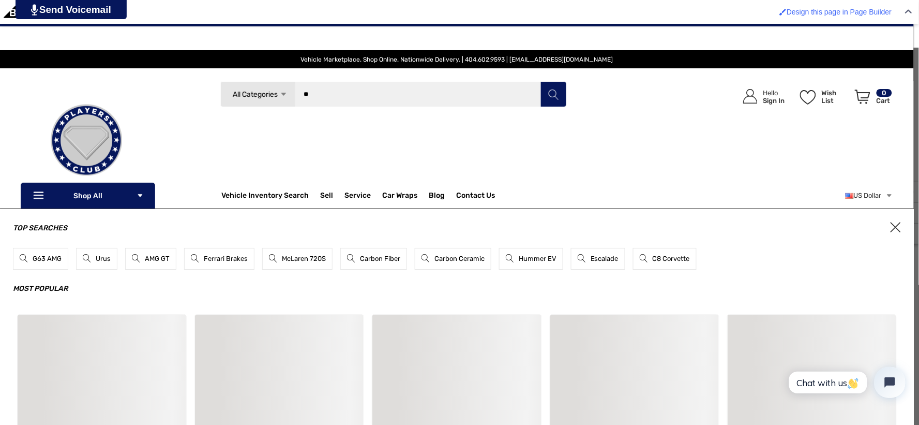
type input "*"
type input "*****"
click at [540, 81] on button "Search" at bounding box center [553, 94] width 26 height 26
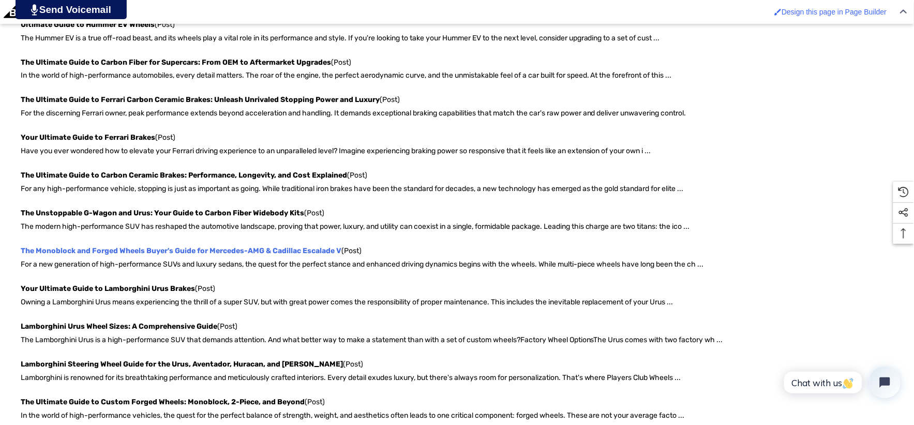
scroll to position [689, 0]
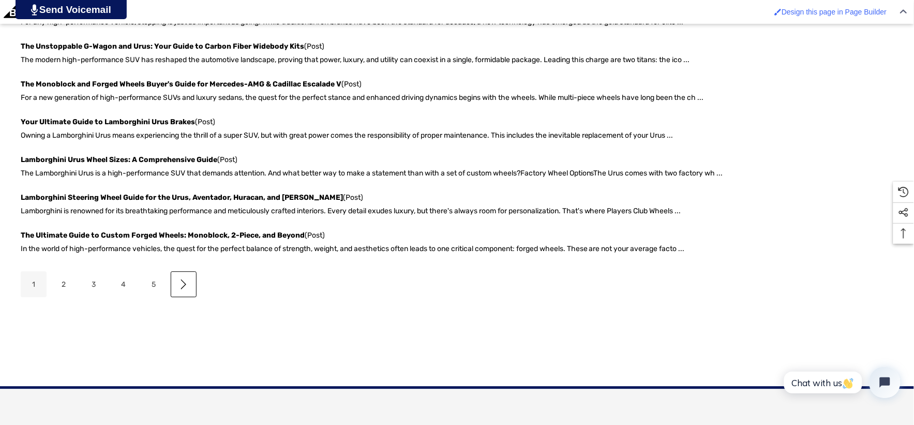
click at [163, 324] on div "The Ultimate Guide to AMG Carbon Ceramic Brakes (Post) Stop with Confidence: A …" at bounding box center [457, 19] width 872 height 638
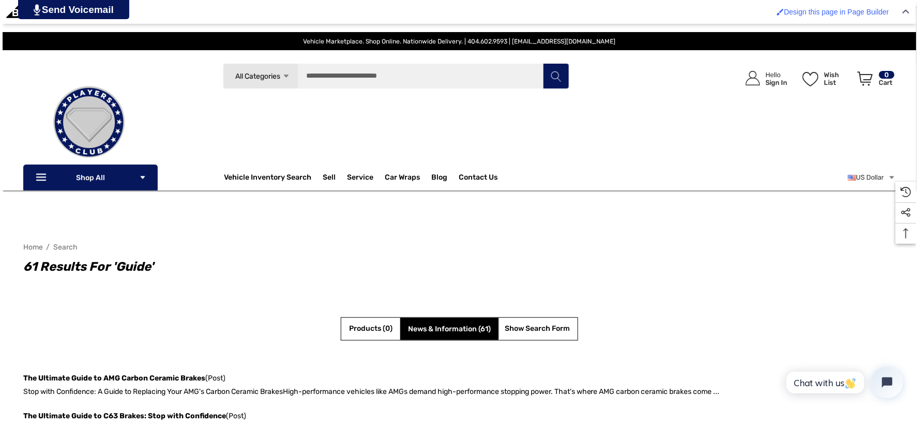
scroll to position [0, 0]
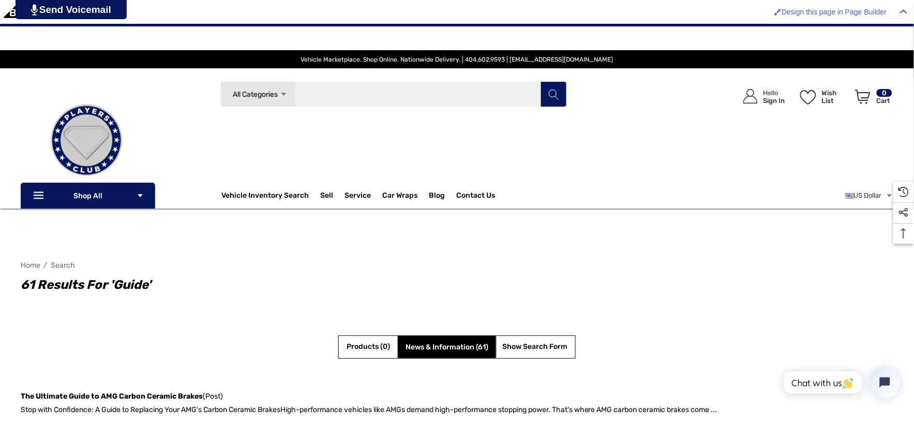
click at [322, 100] on input "Search" at bounding box center [393, 94] width 346 height 26
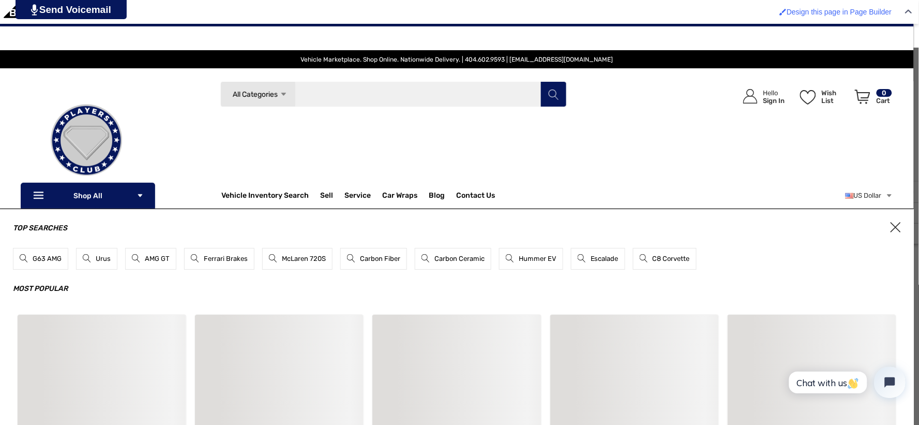
type input "*"
type input "*********"
click at [540, 81] on button "Search" at bounding box center [553, 94] width 26 height 26
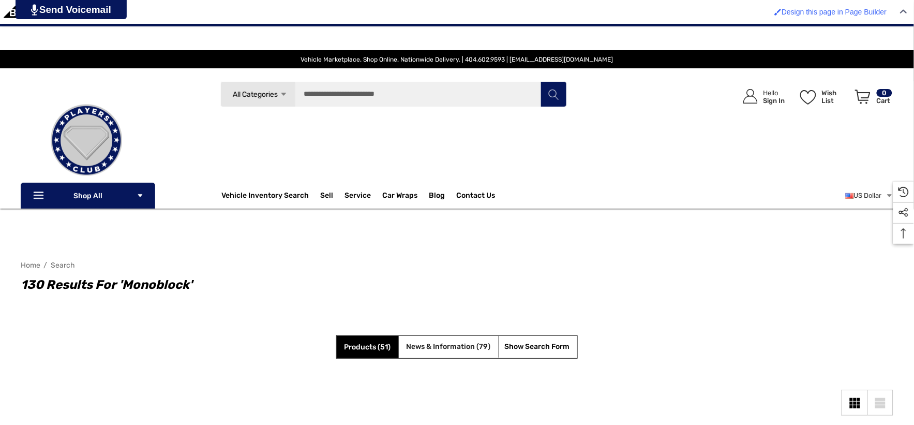
click at [426, 342] on span "News & Information (79)" at bounding box center [448, 346] width 84 height 9
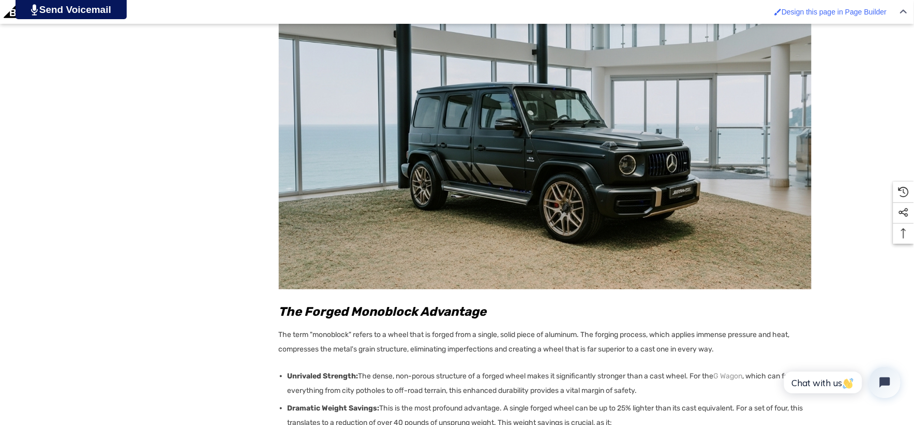
scroll to position [1321, 0]
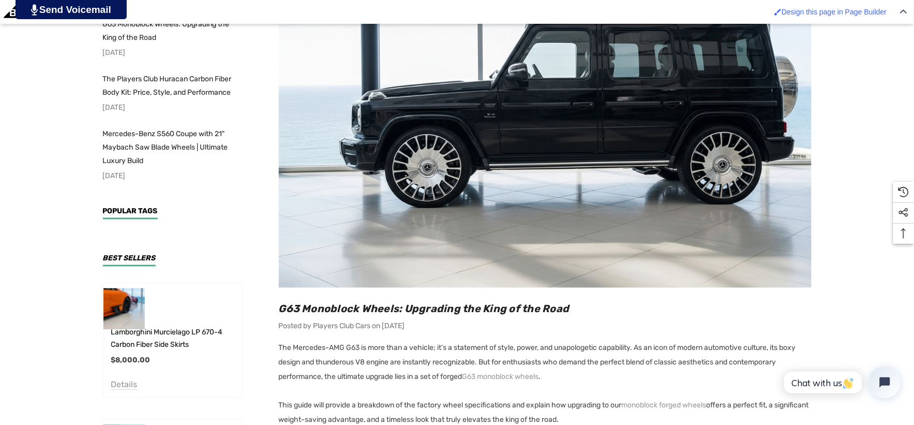
scroll to position [344, 0]
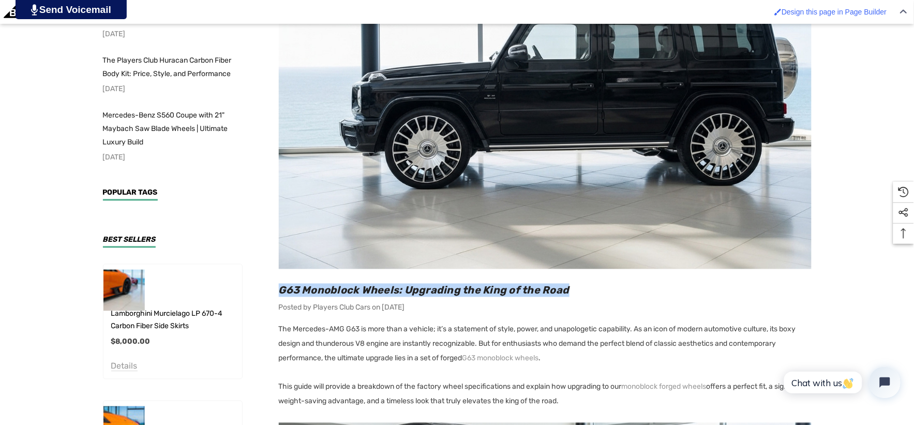
click at [586, 285] on h2 "G63 Monoblock Wheels: Upgrading the King of the Road" at bounding box center [545, 289] width 533 height 13
copy span "G63 Monoblock Wheels: Upgrading the King of the Road"
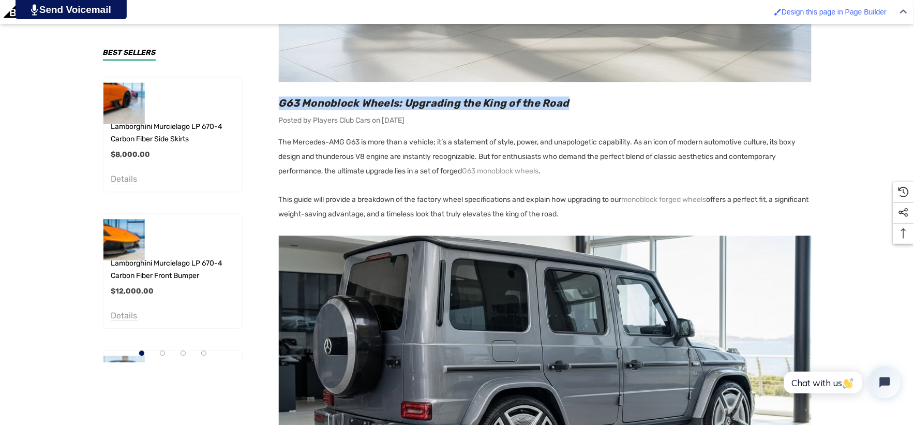
scroll to position [575, 0]
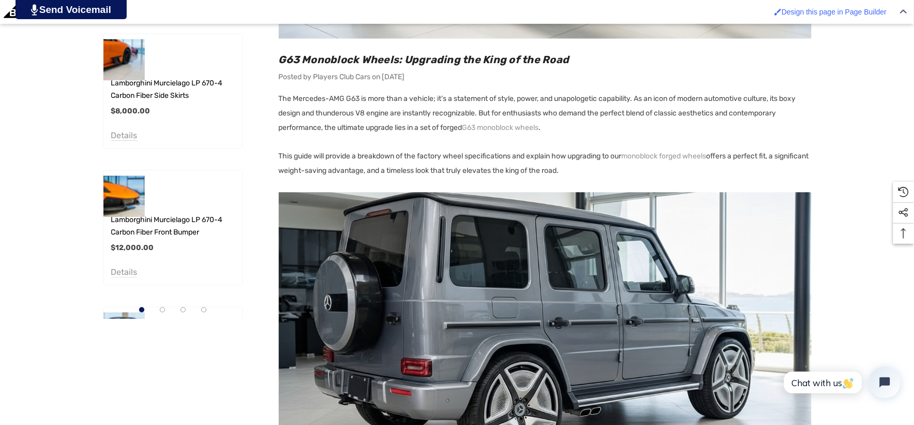
click at [279, 156] on p "This guide will provide a breakdown of the factory wheel specifications and exp…" at bounding box center [545, 163] width 533 height 29
click at [618, 169] on p "This guide will provide a breakdown of the factory wheel specifications and exp…" at bounding box center [545, 163] width 533 height 29
copy p "This guide will provide a breakdown of the factory wheel specifications and exp…"
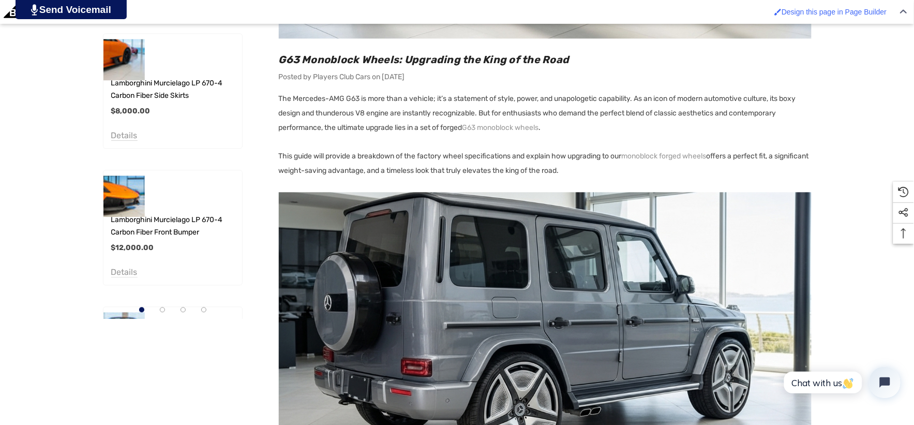
copy p "This guide will provide a breakdown of the factory wheel specifications and exp…"
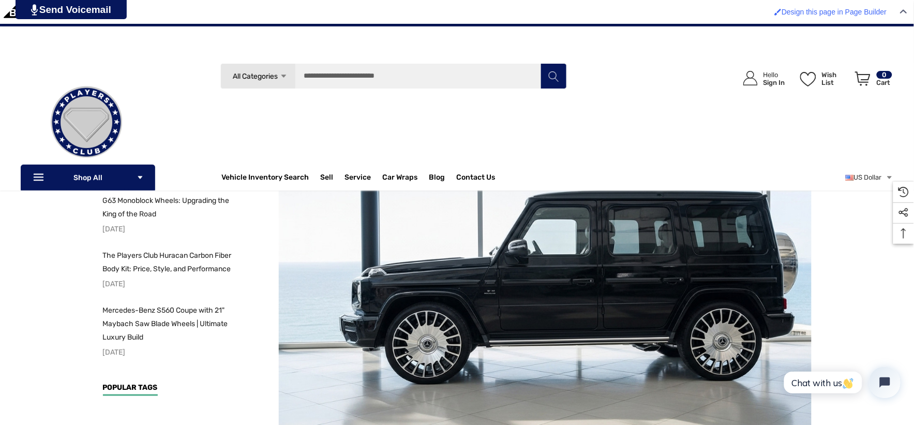
scroll to position [0, 0]
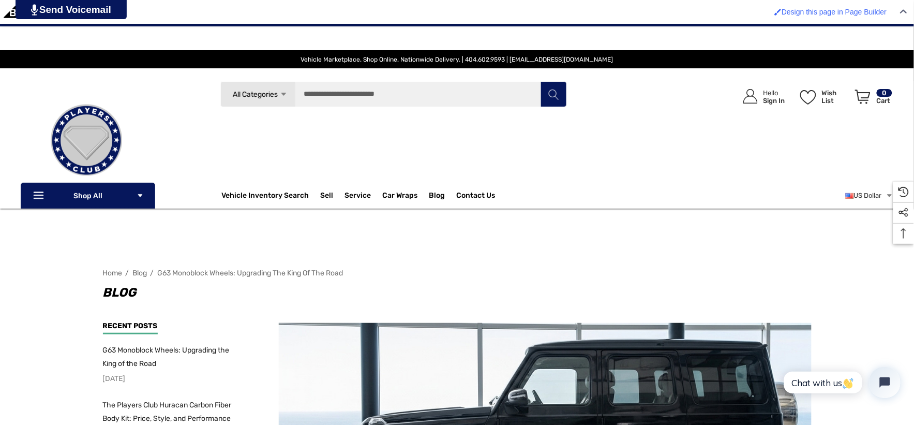
click at [75, 141] on img at bounding box center [86, 139] width 103 height 103
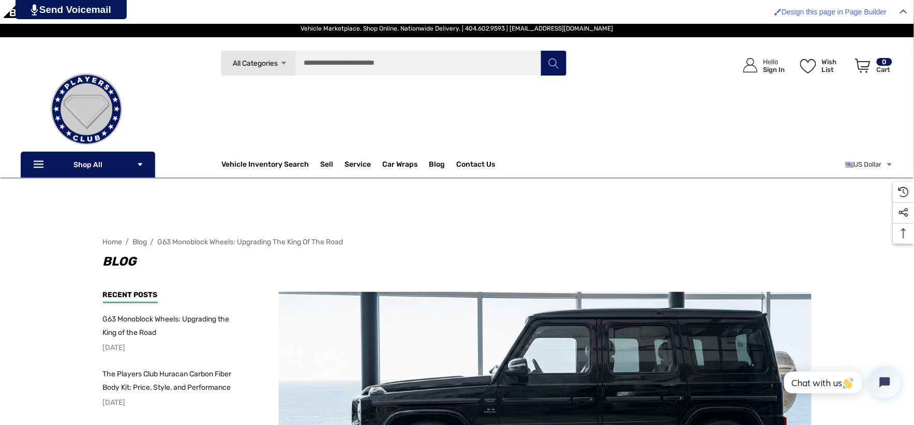
scroll to position [57, 0]
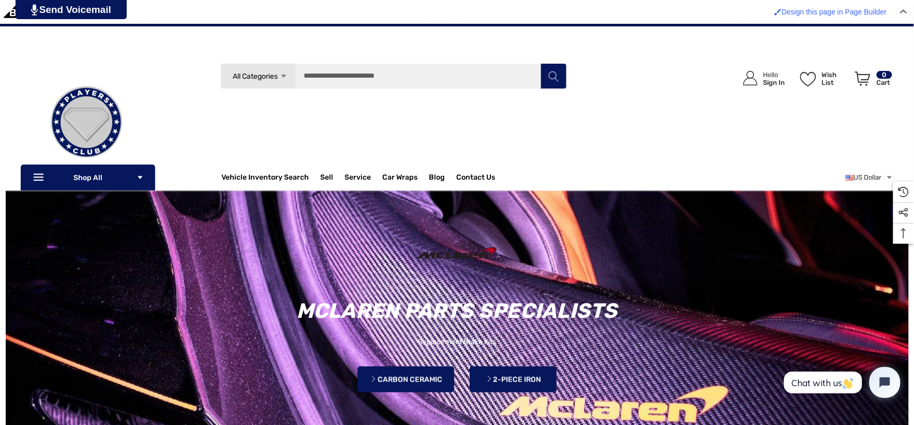
scroll to position [2011, 0]
